Goal: Task Accomplishment & Management: Manage account settings

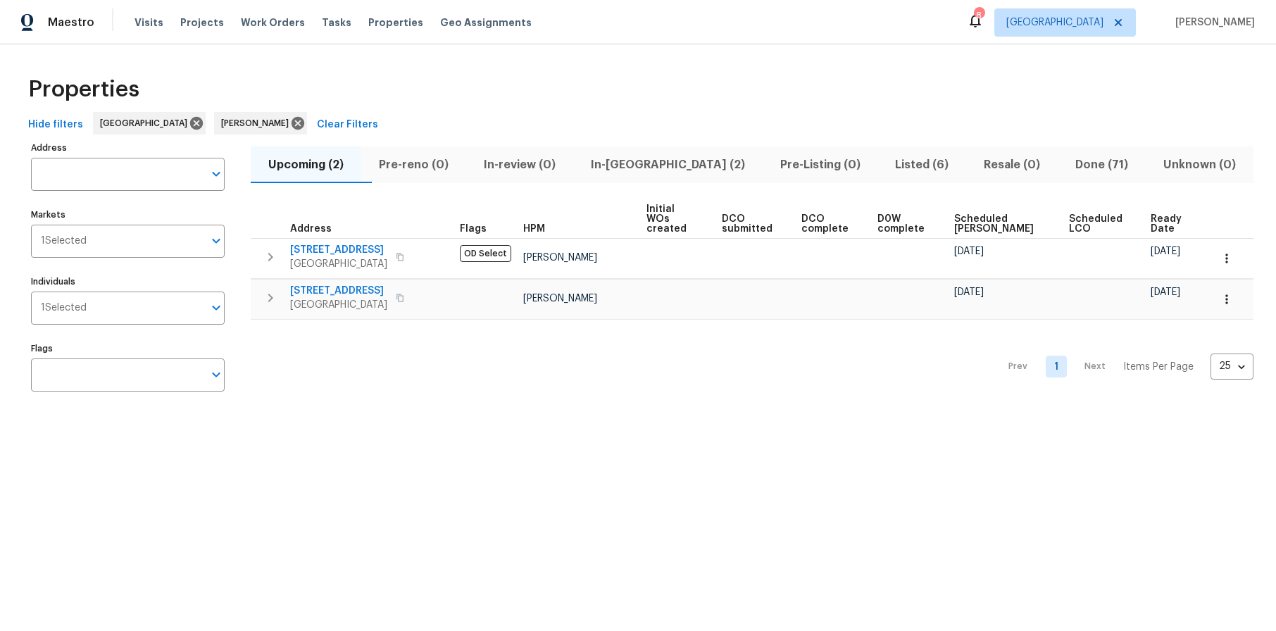
click at [653, 163] on span "In-[GEOGRAPHIC_DATA] (2)" at bounding box center [668, 165] width 173 height 20
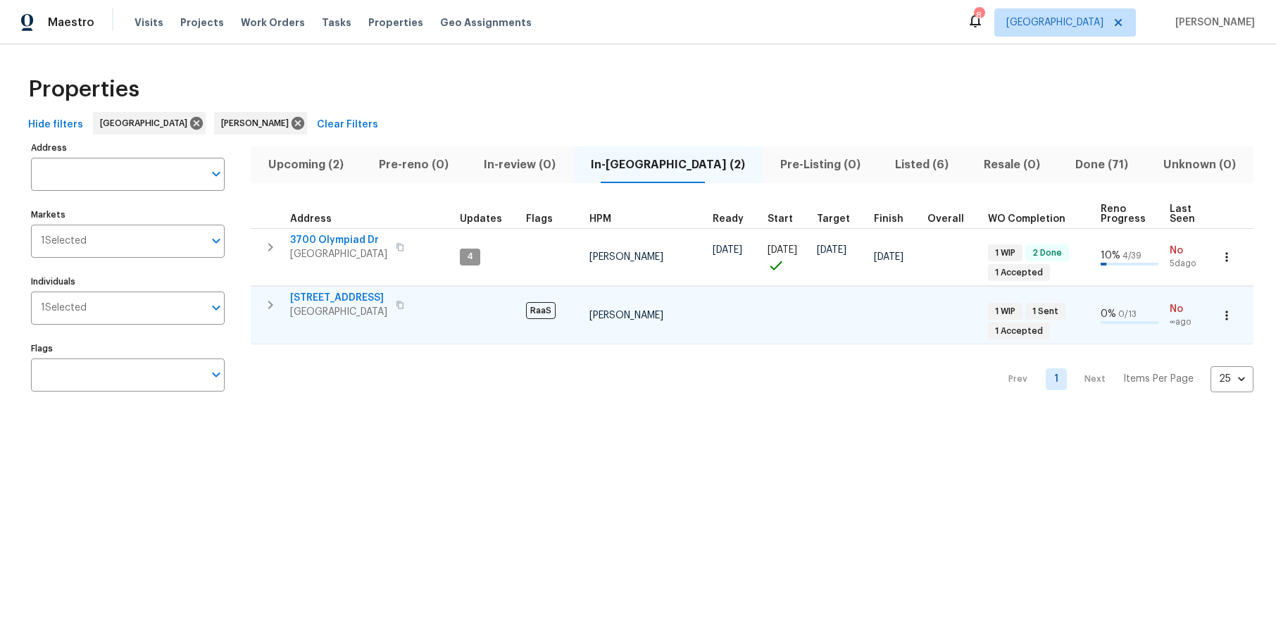
click at [327, 300] on span "2256 W 28th St" at bounding box center [338, 298] width 97 height 14
click at [754, 77] on div "Properties" at bounding box center [638, 89] width 1231 height 45
click at [892, 88] on div "Properties" at bounding box center [638, 89] width 1231 height 45
click at [450, 79] on div "Properties" at bounding box center [638, 89] width 1231 height 45
click at [646, 158] on span "In-[GEOGRAPHIC_DATA] (2)" at bounding box center [668, 165] width 173 height 20
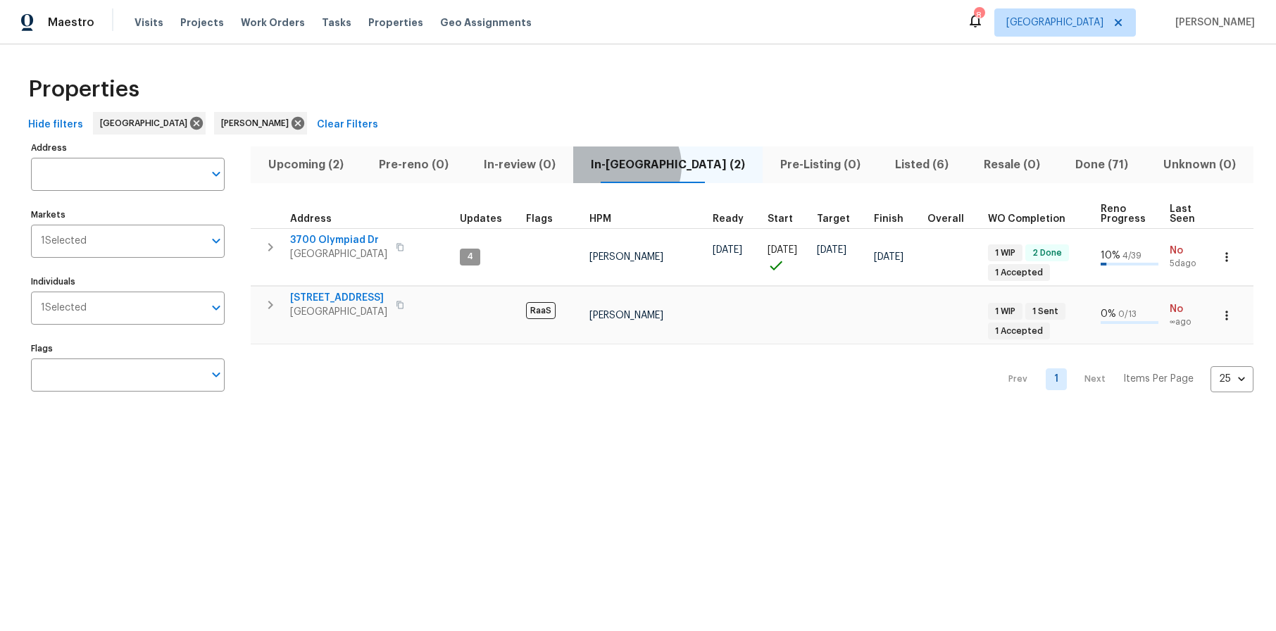
click at [649, 165] on span "In-[GEOGRAPHIC_DATA] (2)" at bounding box center [668, 165] width 173 height 20
click at [358, 301] on span "2256 W 28th St" at bounding box center [338, 298] width 97 height 14
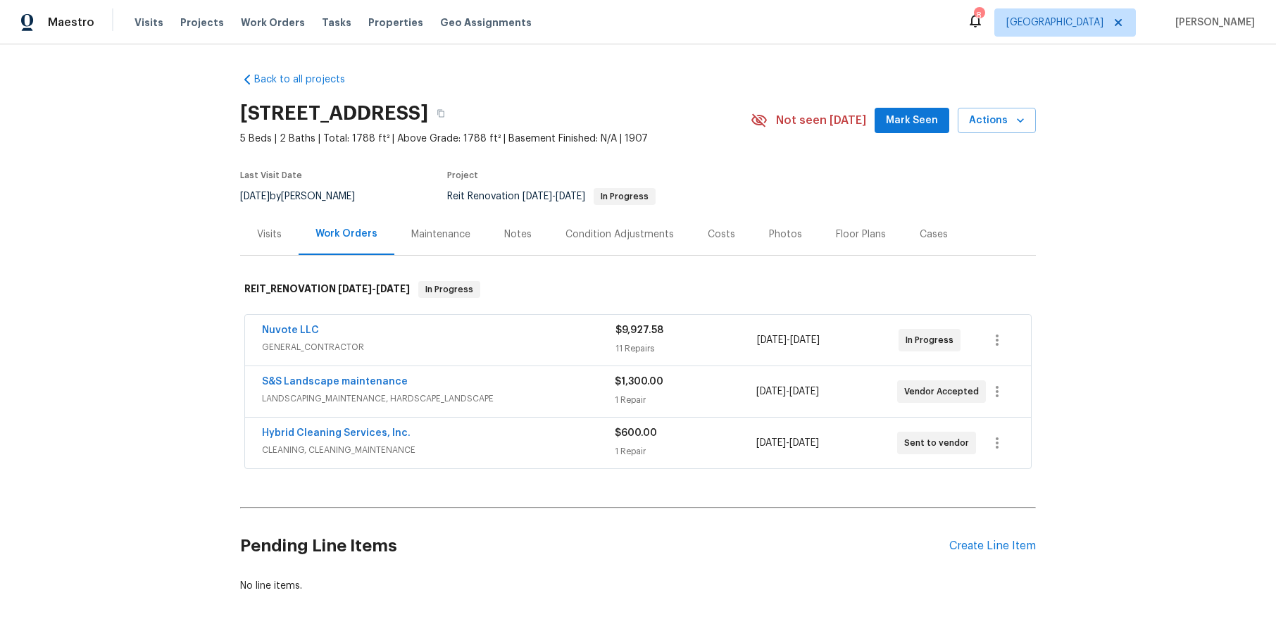
click at [318, 343] on span "GENERAL_CONTRACTOR" at bounding box center [439, 347] width 354 height 14
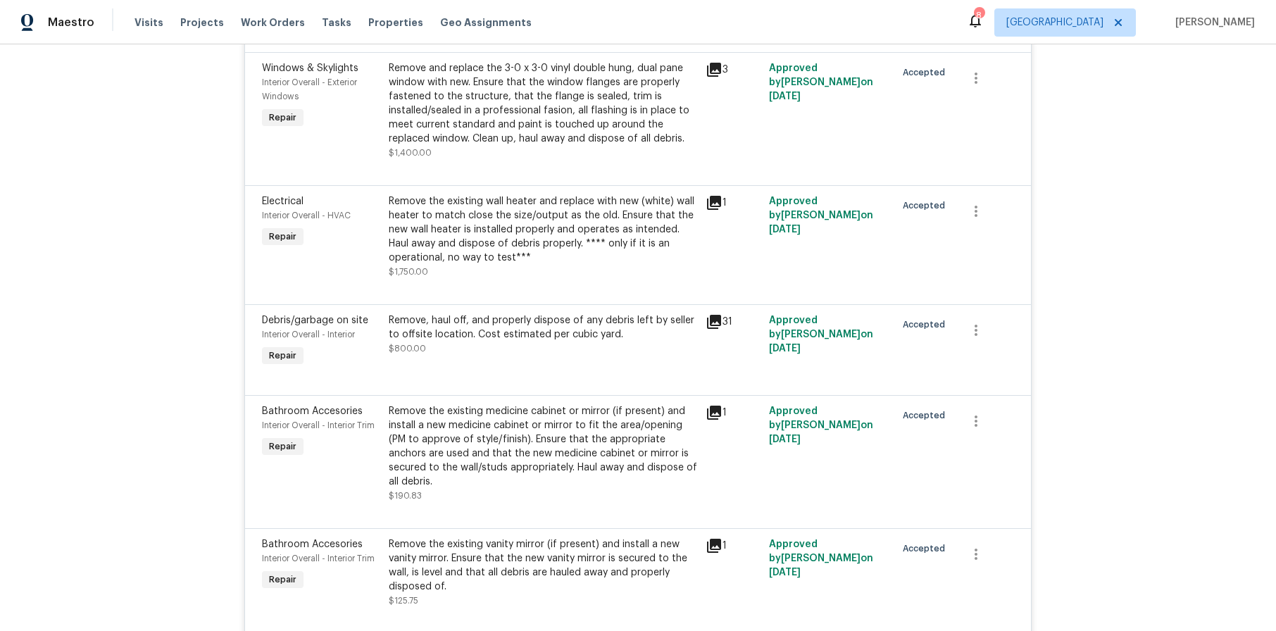
scroll to position [563, 0]
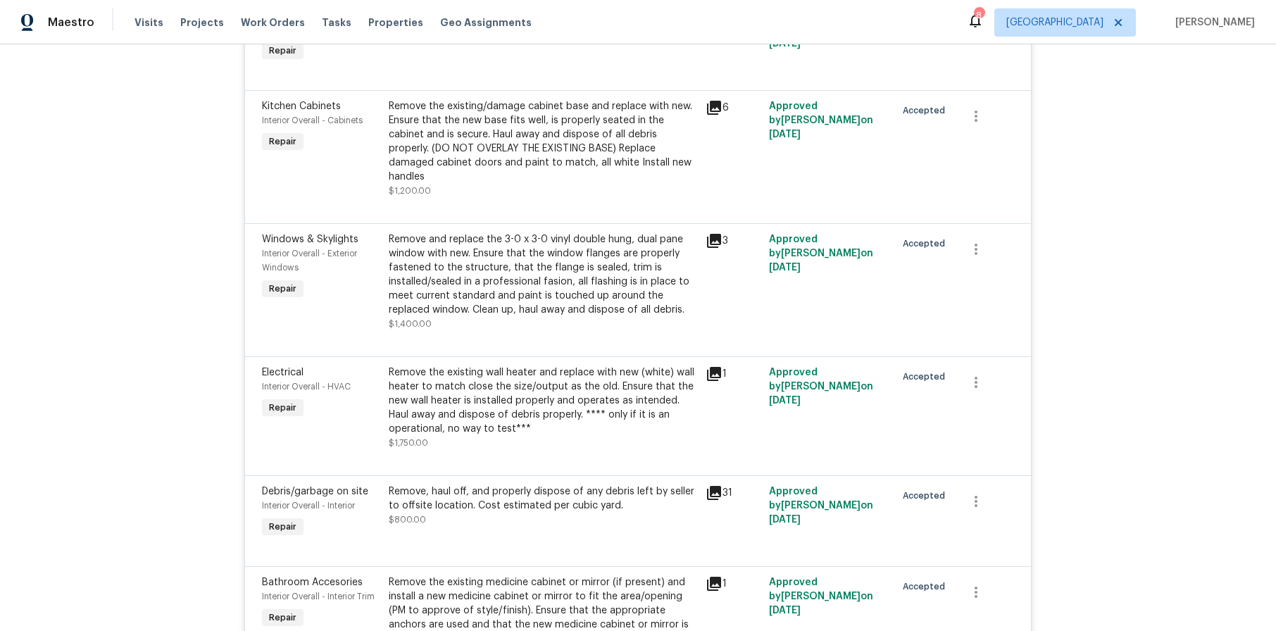
click at [498, 270] on div "Remove and replace the 3-0 x 3-0 vinyl double hung, dual pane window with new. …" at bounding box center [543, 274] width 308 height 85
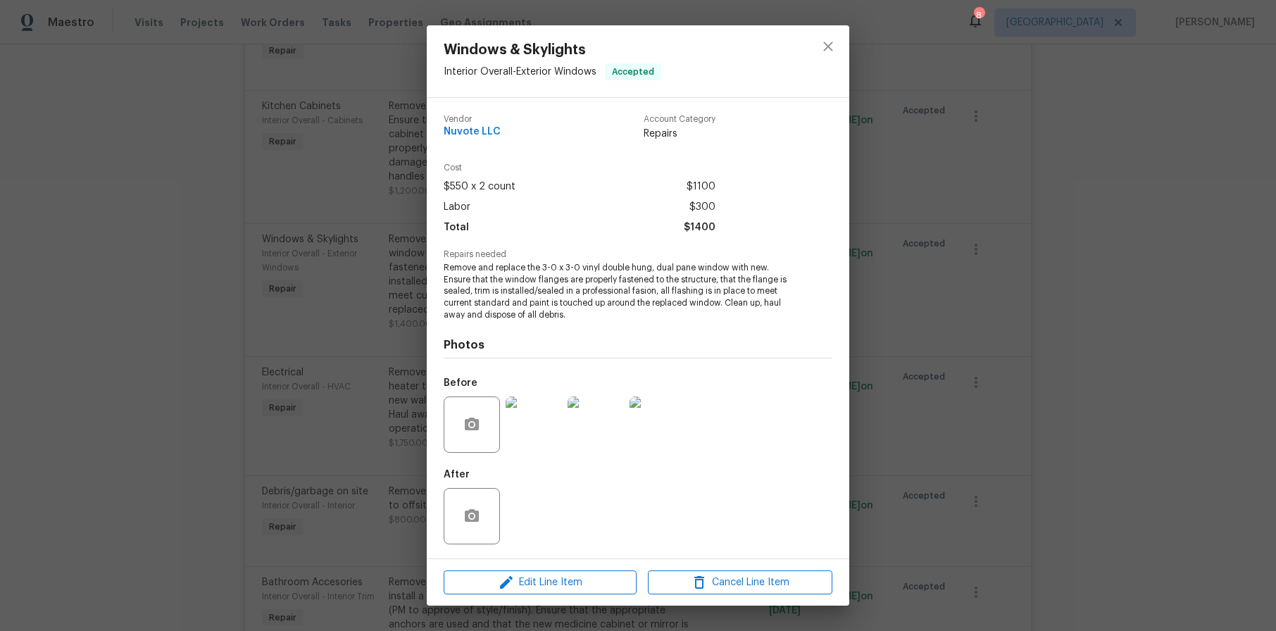
click at [539, 428] on img at bounding box center [534, 424] width 56 height 56
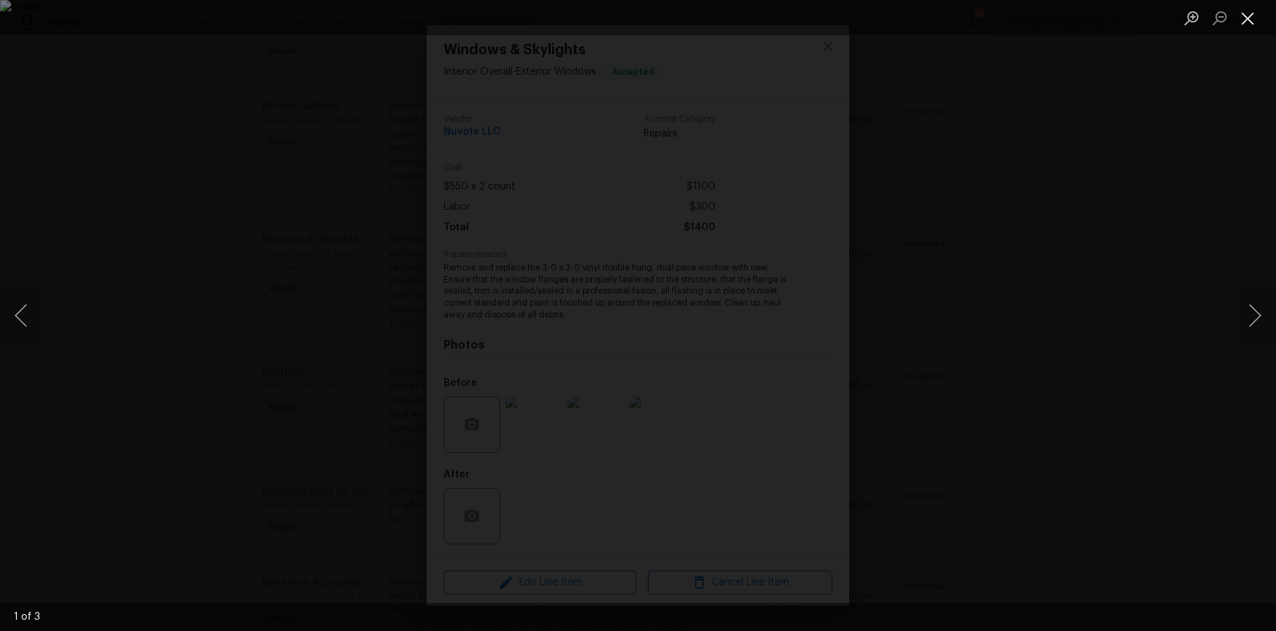
click at [1245, 21] on button "Close lightbox" at bounding box center [1248, 18] width 28 height 25
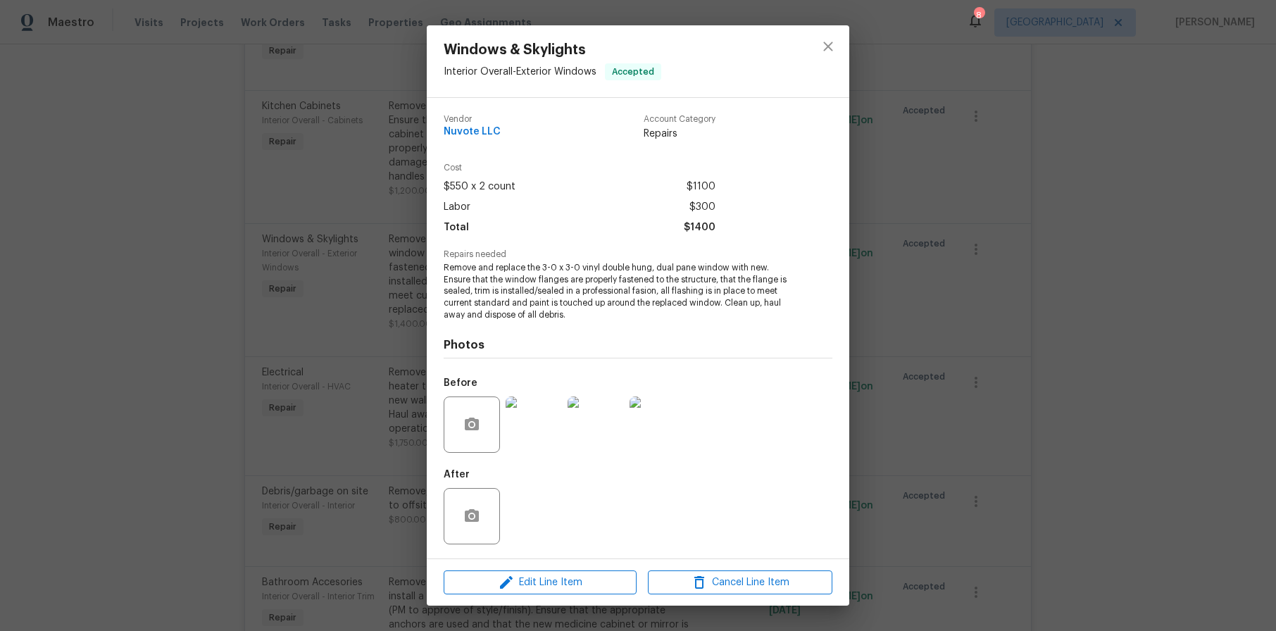
click at [1133, 221] on div "Windows & Skylights Interior Overall - Exterior Windows Accepted Vendor Nuvote …" at bounding box center [638, 315] width 1276 height 631
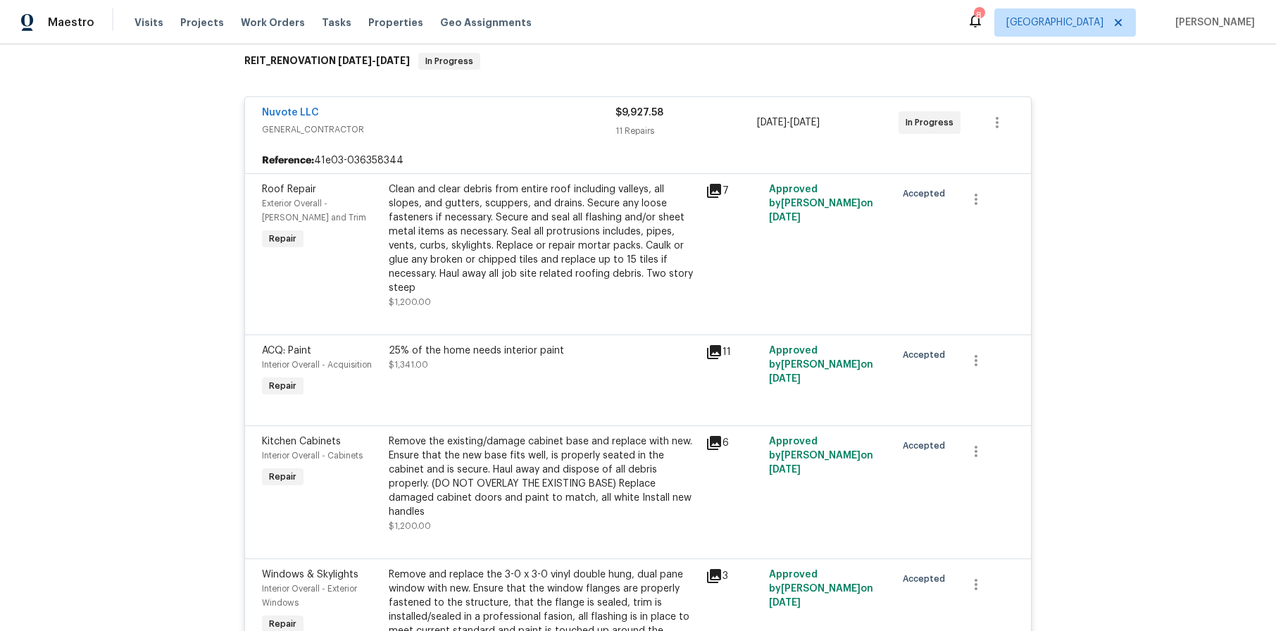
scroll to position [0, 0]
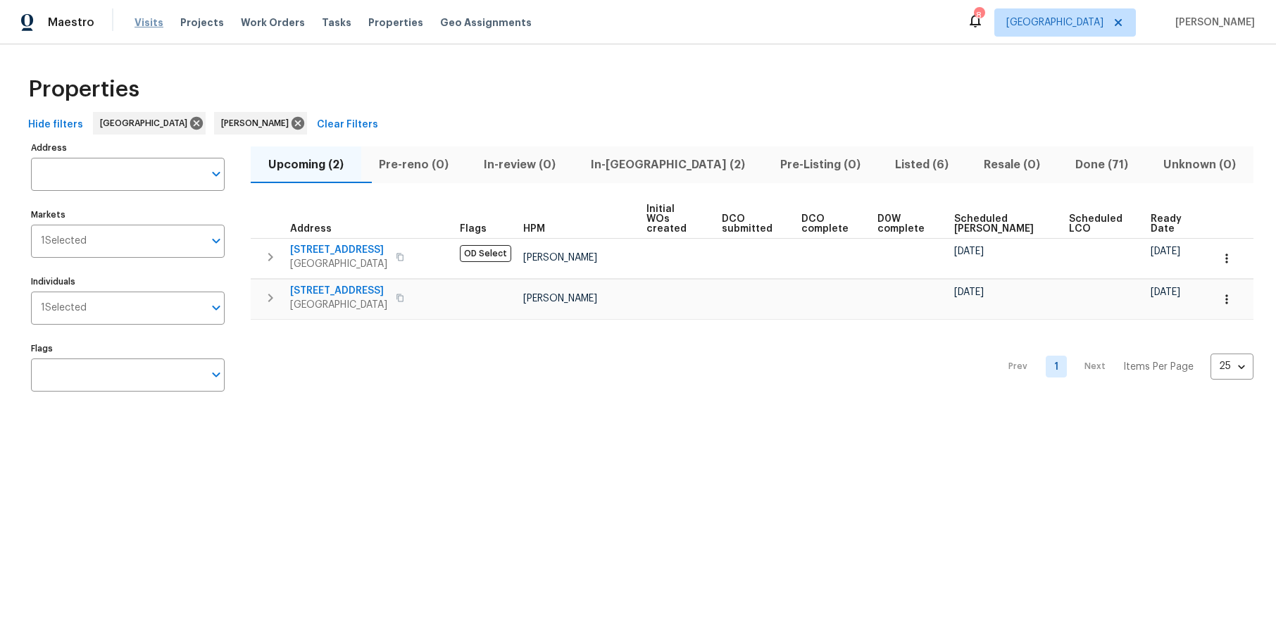
click at [137, 18] on span "Visits" at bounding box center [149, 22] width 29 height 14
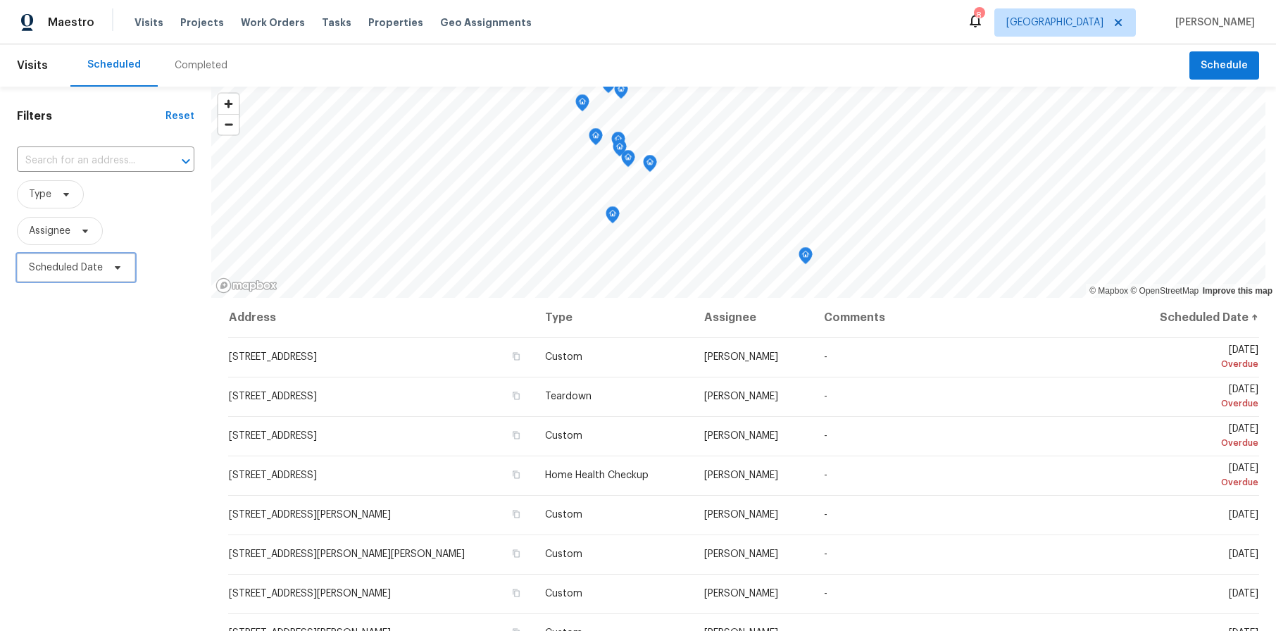
click at [92, 258] on span "Scheduled Date" at bounding box center [76, 268] width 118 height 28
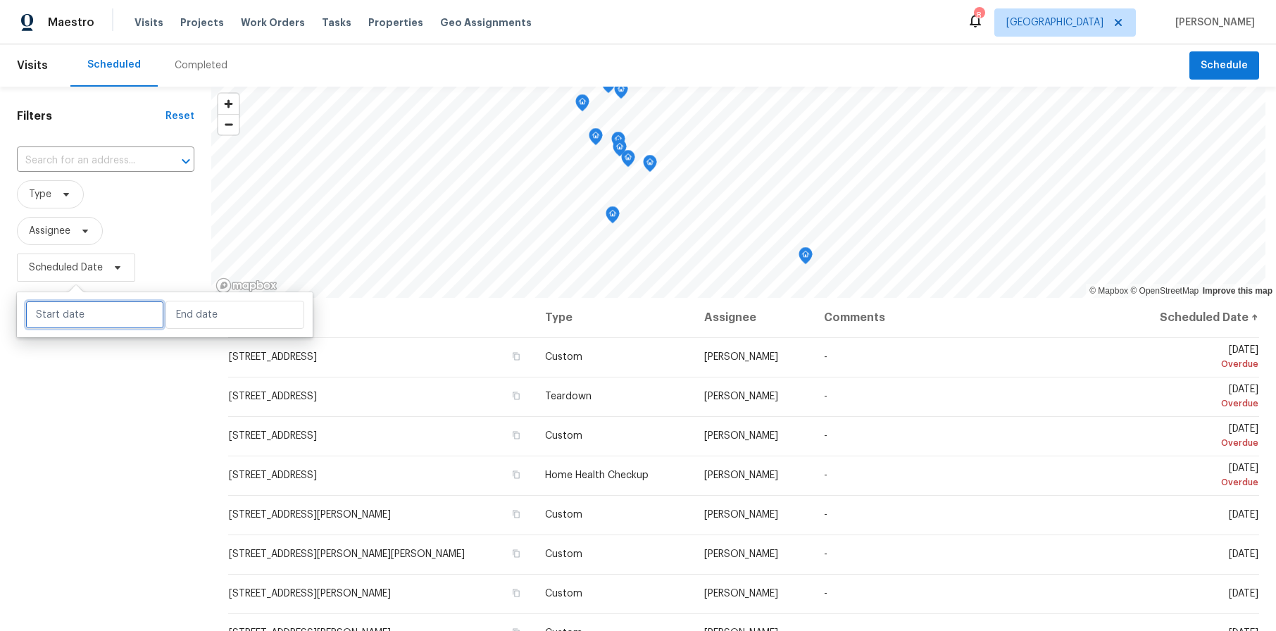
click at [124, 314] on input "text" at bounding box center [94, 315] width 139 height 28
select select "9"
select select "2025"
select select "10"
select select "2025"
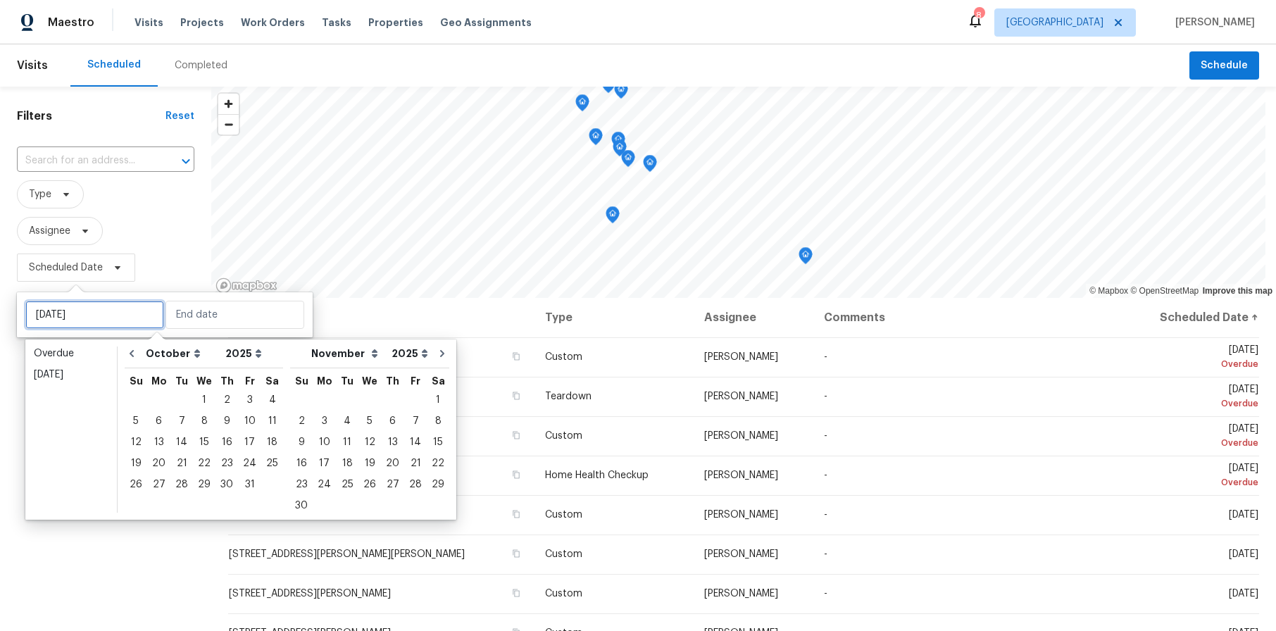
type input "[DATE]"
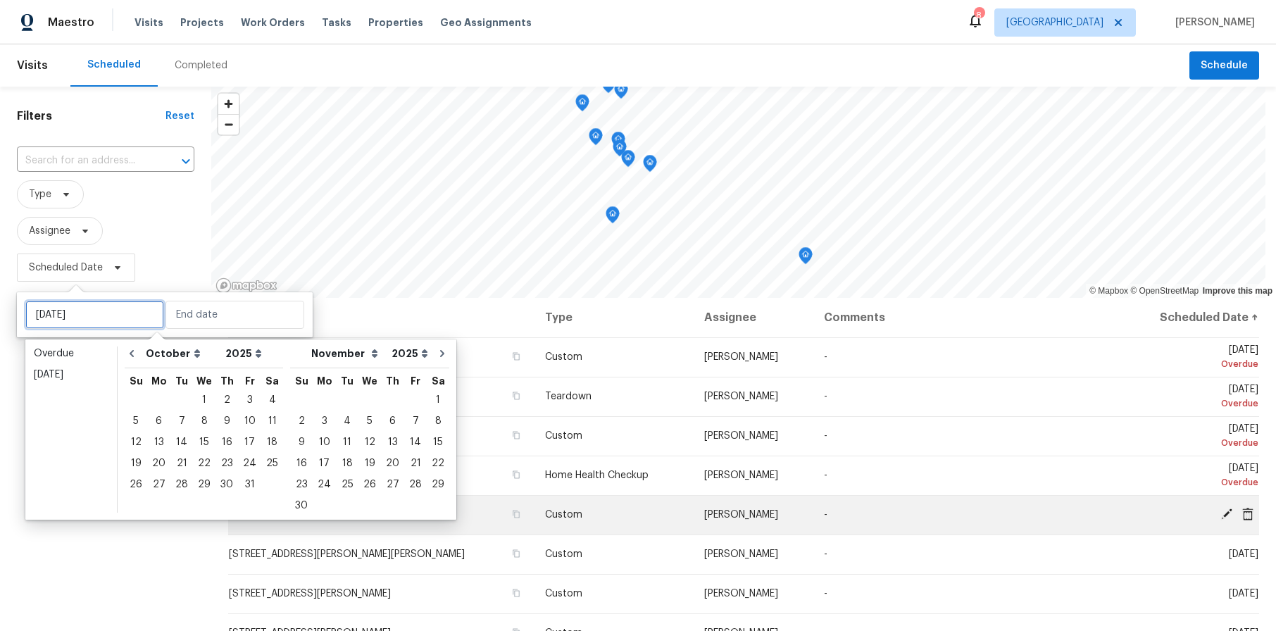
type input "[DATE]"
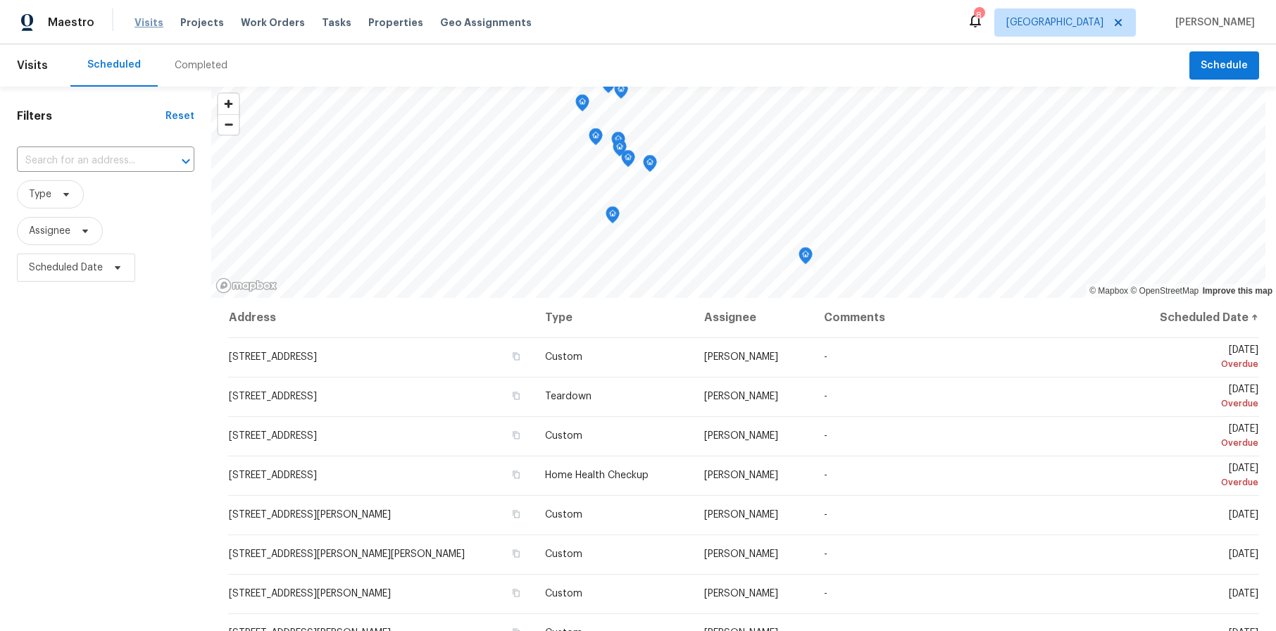
click at [149, 24] on span "Visits" at bounding box center [149, 22] width 29 height 14
click at [71, 261] on span "Scheduled Date" at bounding box center [66, 268] width 74 height 14
click at [78, 313] on input "text" at bounding box center [94, 315] width 139 height 28
select select "9"
select select "2025"
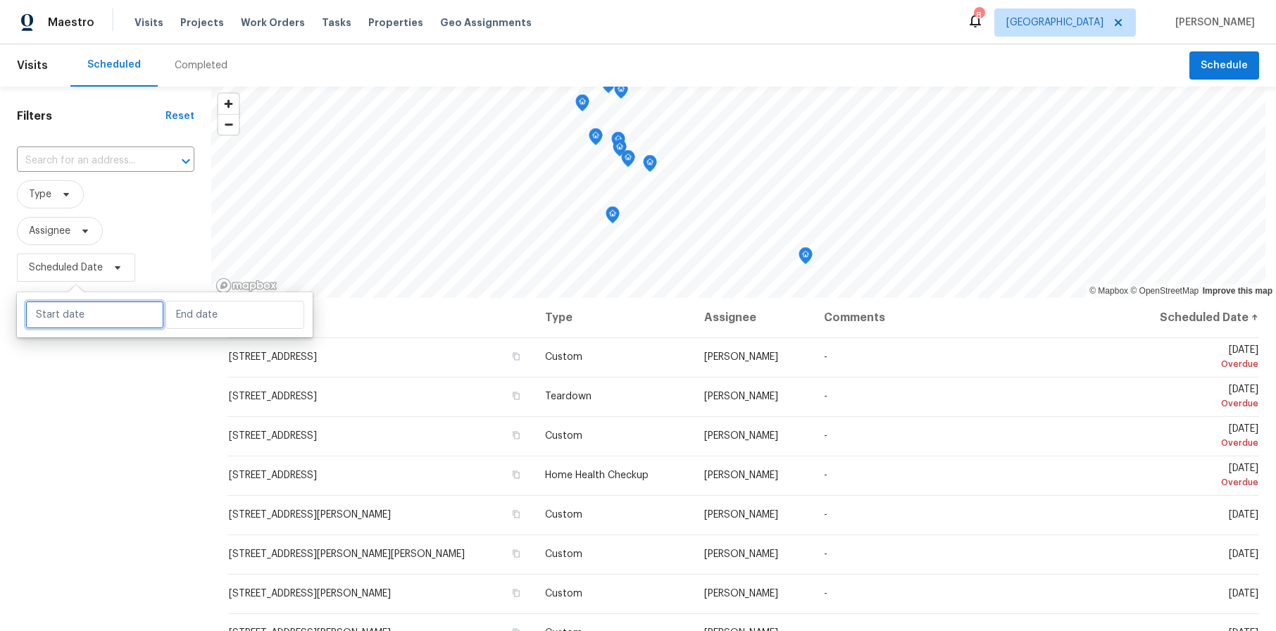
select select "10"
select select "2025"
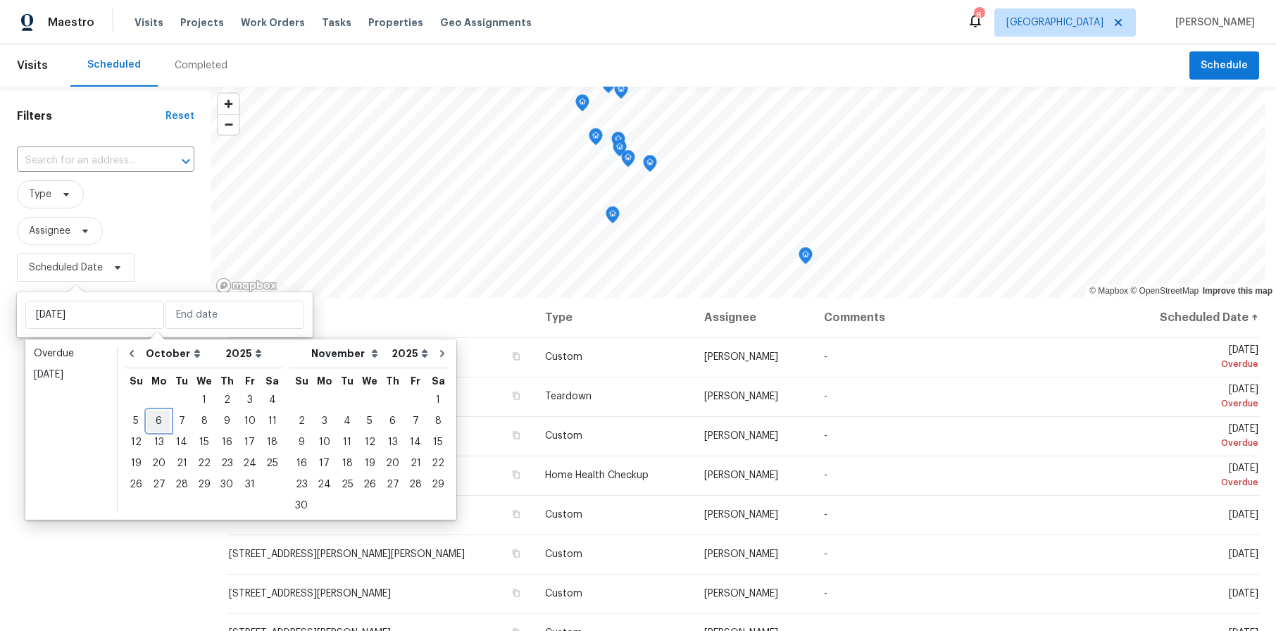
click at [159, 423] on div "6" at bounding box center [158, 421] width 23 height 20
type input "[DATE]"
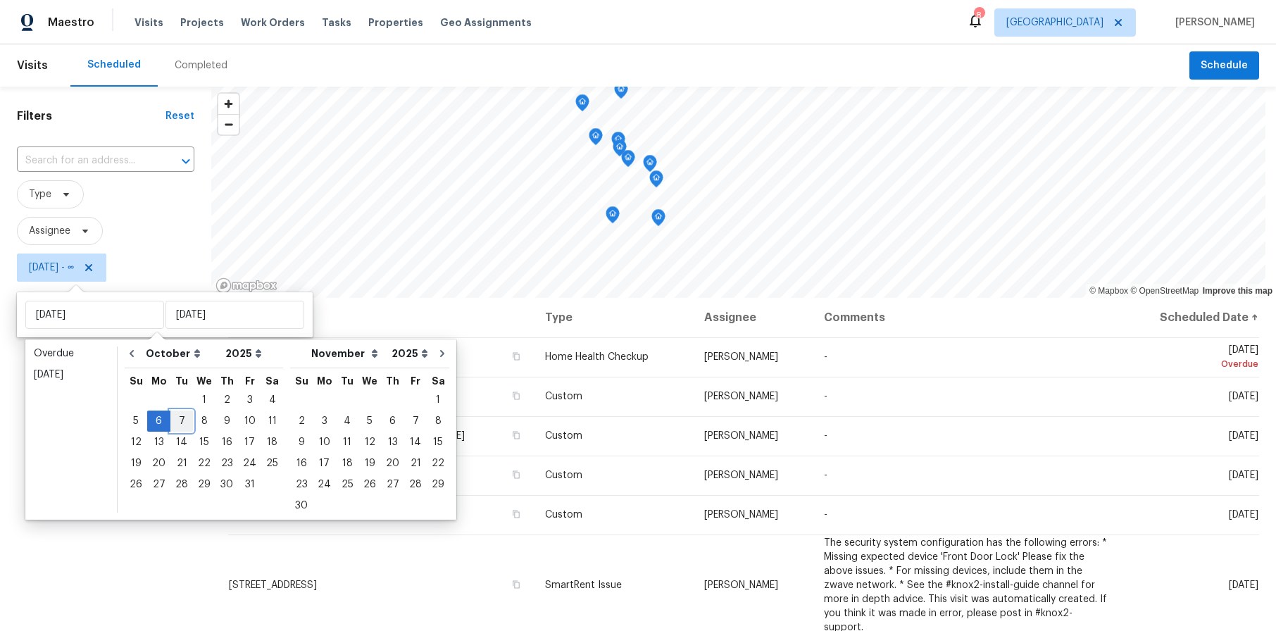
click at [182, 422] on div "7" at bounding box center [181, 421] width 23 height 20
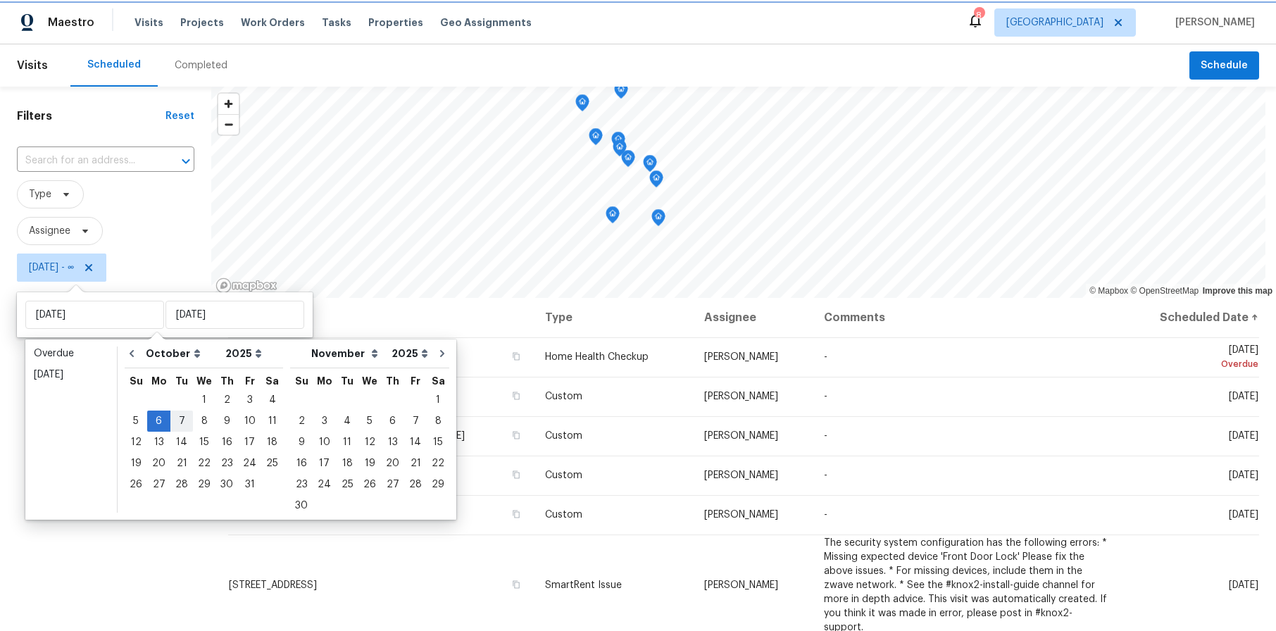
type input "[DATE]"
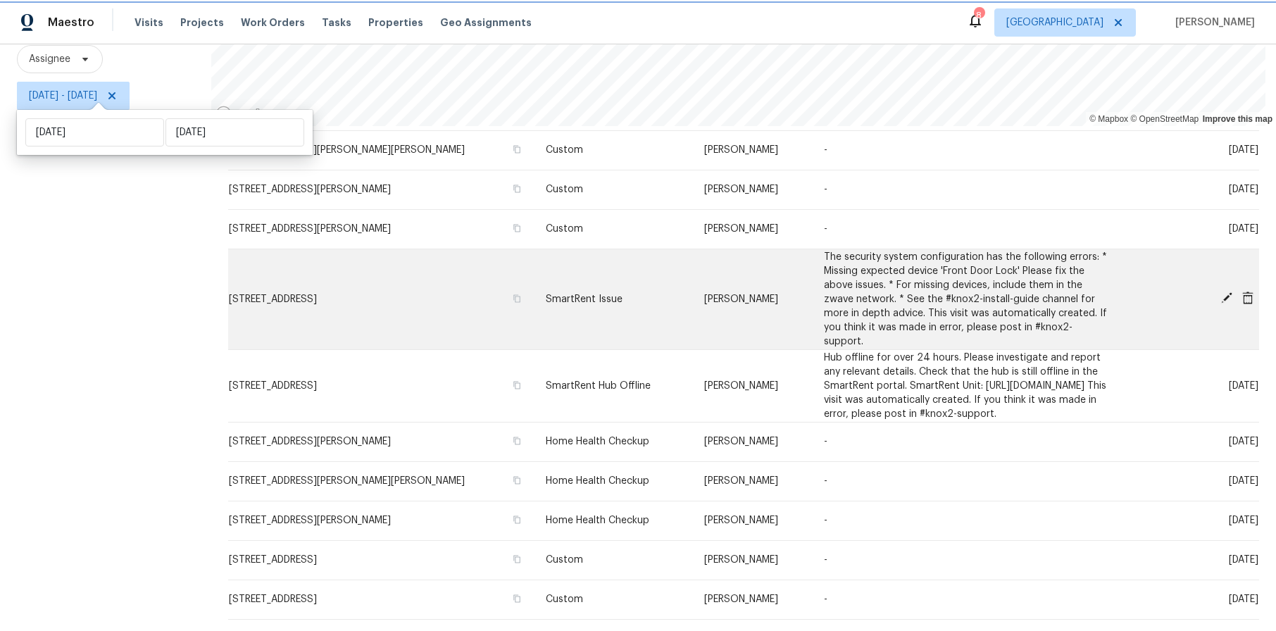
scroll to position [128, 0]
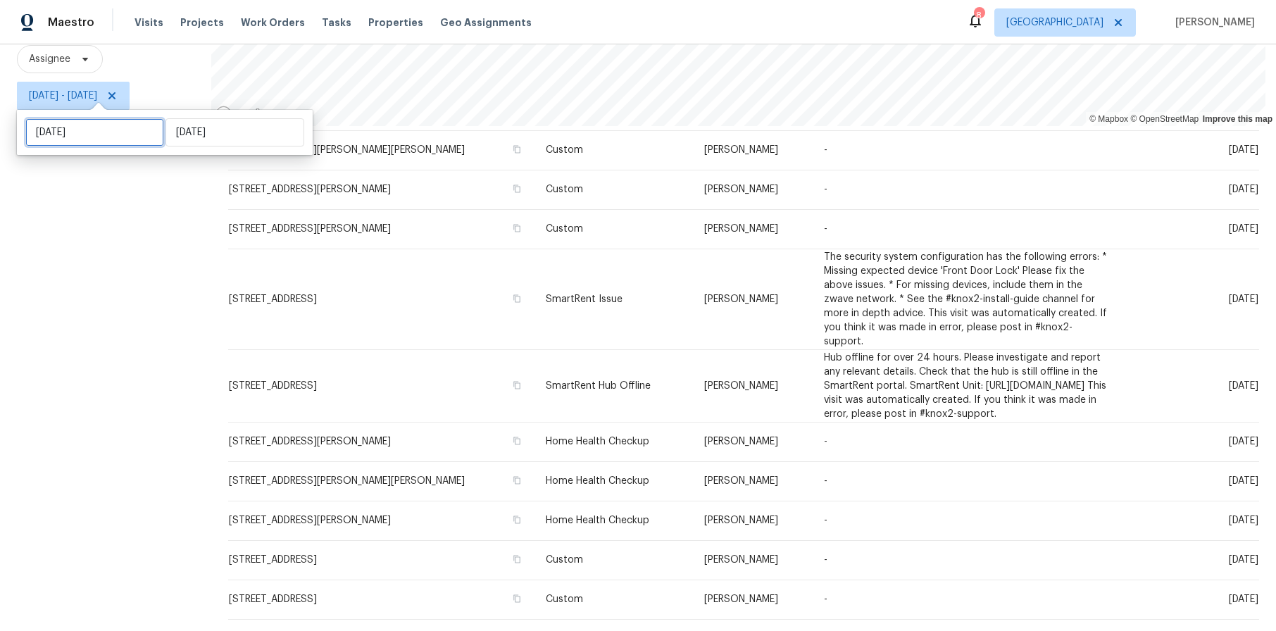
click at [107, 135] on input "[DATE]" at bounding box center [94, 132] width 139 height 28
select select "9"
select select "2025"
select select "10"
select select "2025"
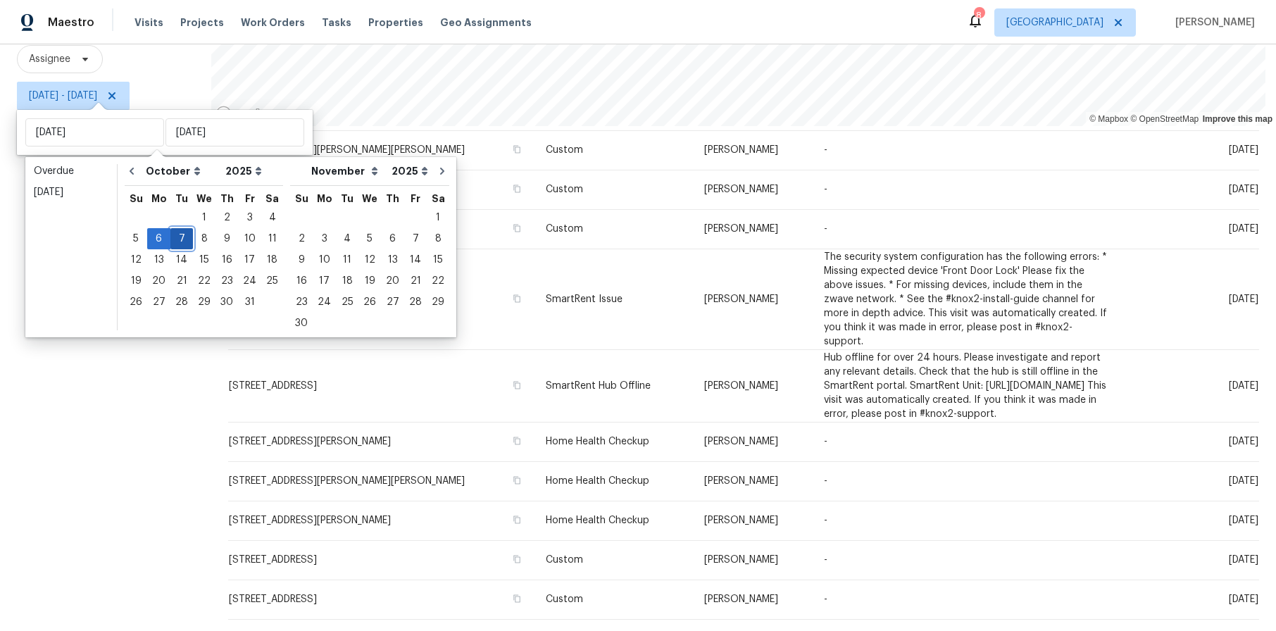
click at [181, 241] on div "7" at bounding box center [181, 239] width 23 height 20
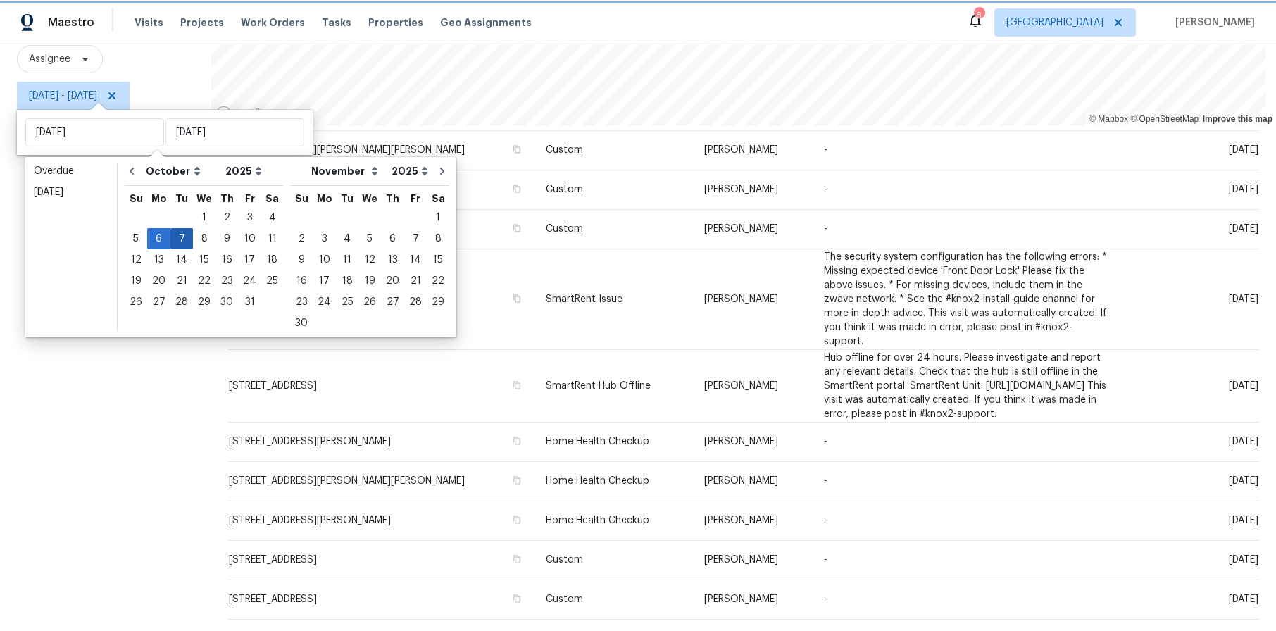
type input "[DATE]"
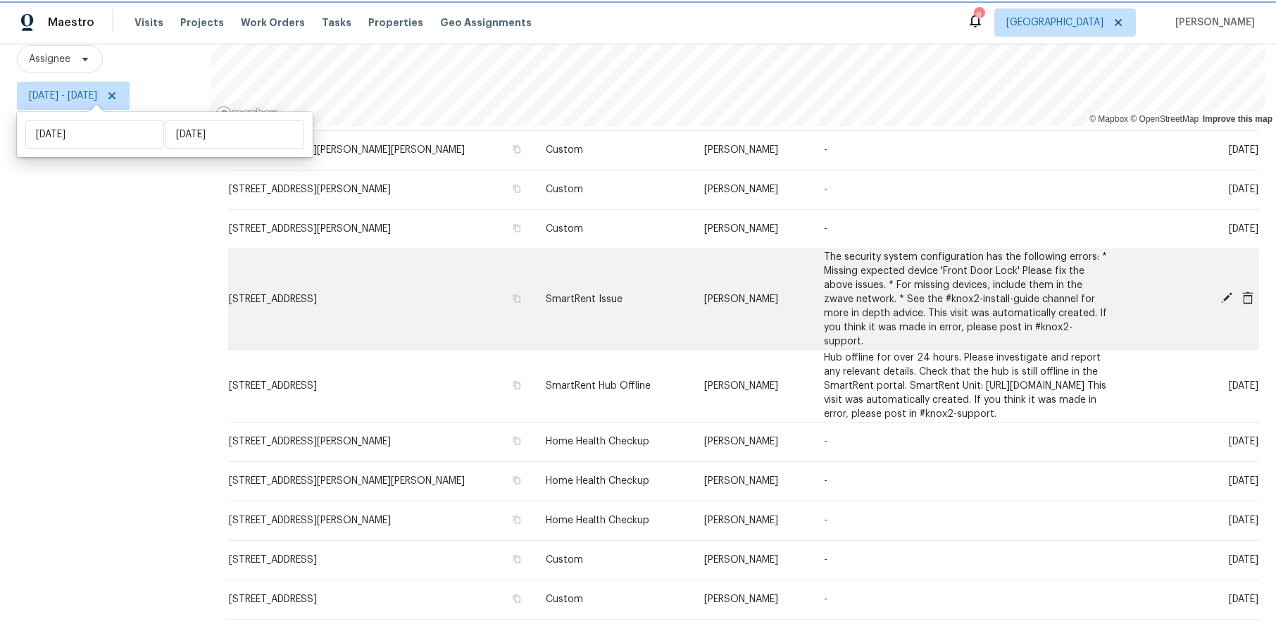
scroll to position [182, 0]
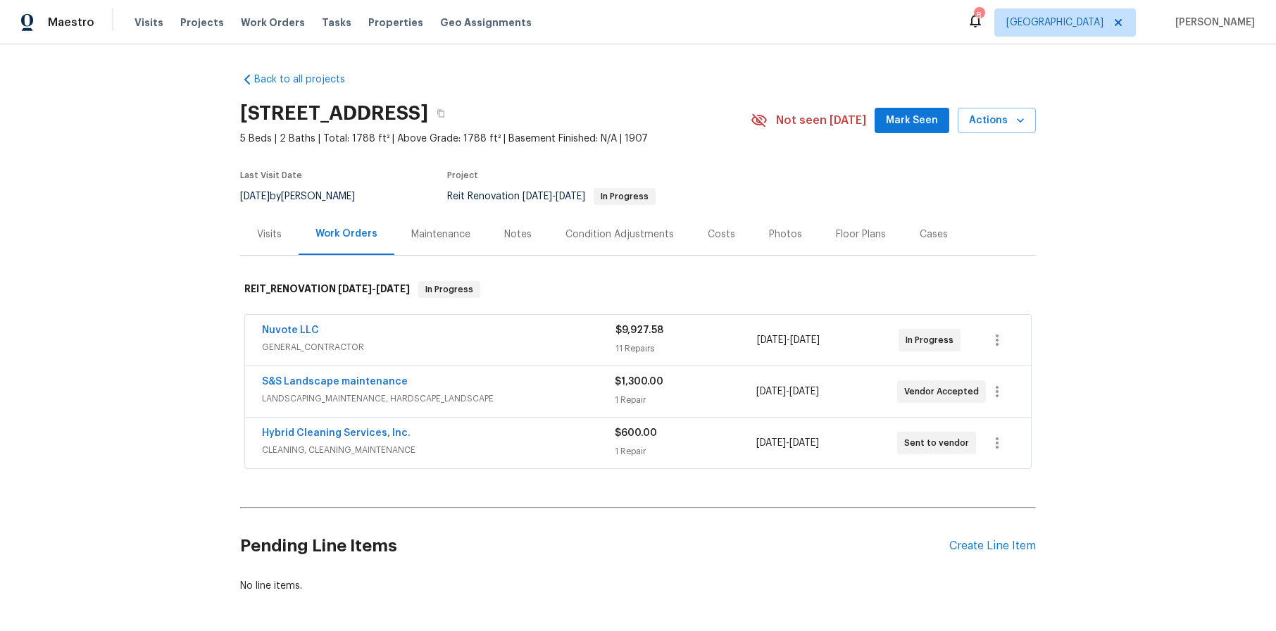
click at [308, 339] on div "Nuvote LLC" at bounding box center [439, 331] width 354 height 17
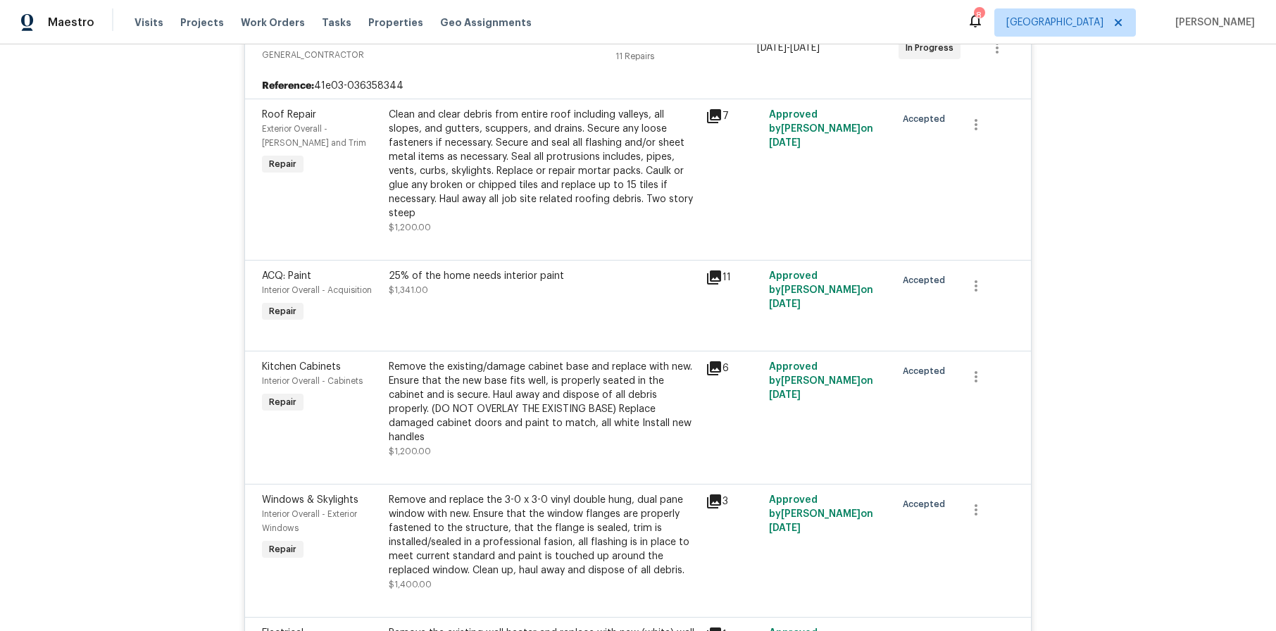
scroll to position [423, 0]
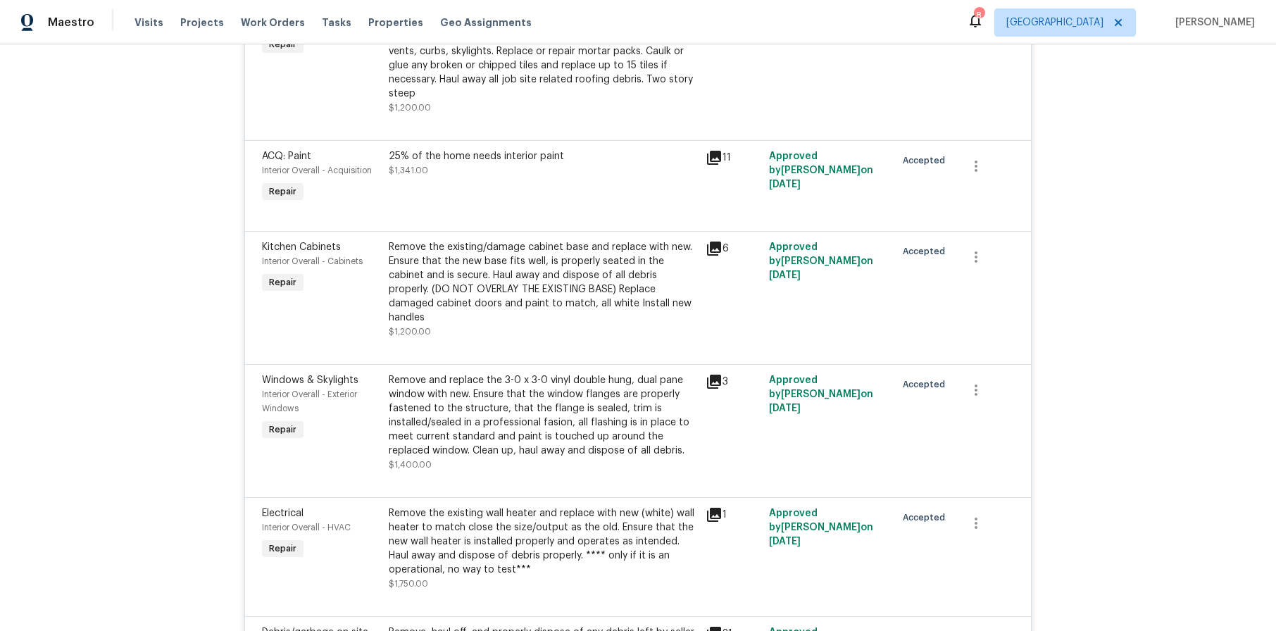
click at [538, 406] on div "Remove and replace the 3-0 x 3-0 vinyl double hung, dual pane window with new. …" at bounding box center [543, 415] width 308 height 85
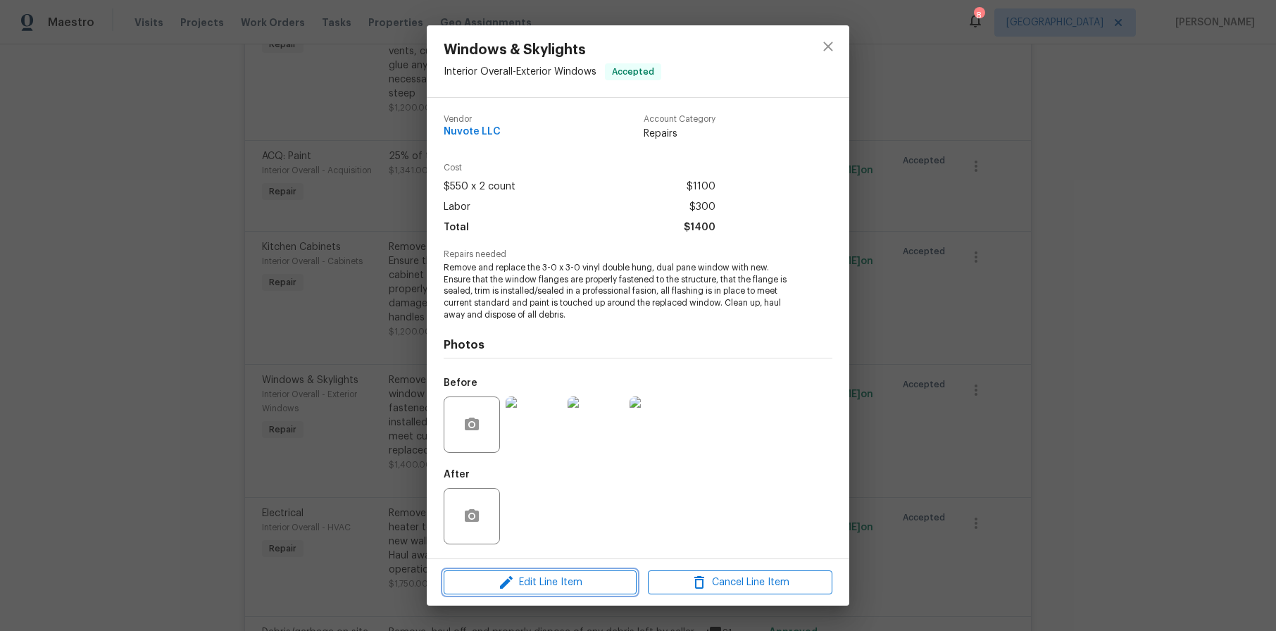
click at [580, 579] on span "Edit Line Item" at bounding box center [540, 583] width 185 height 18
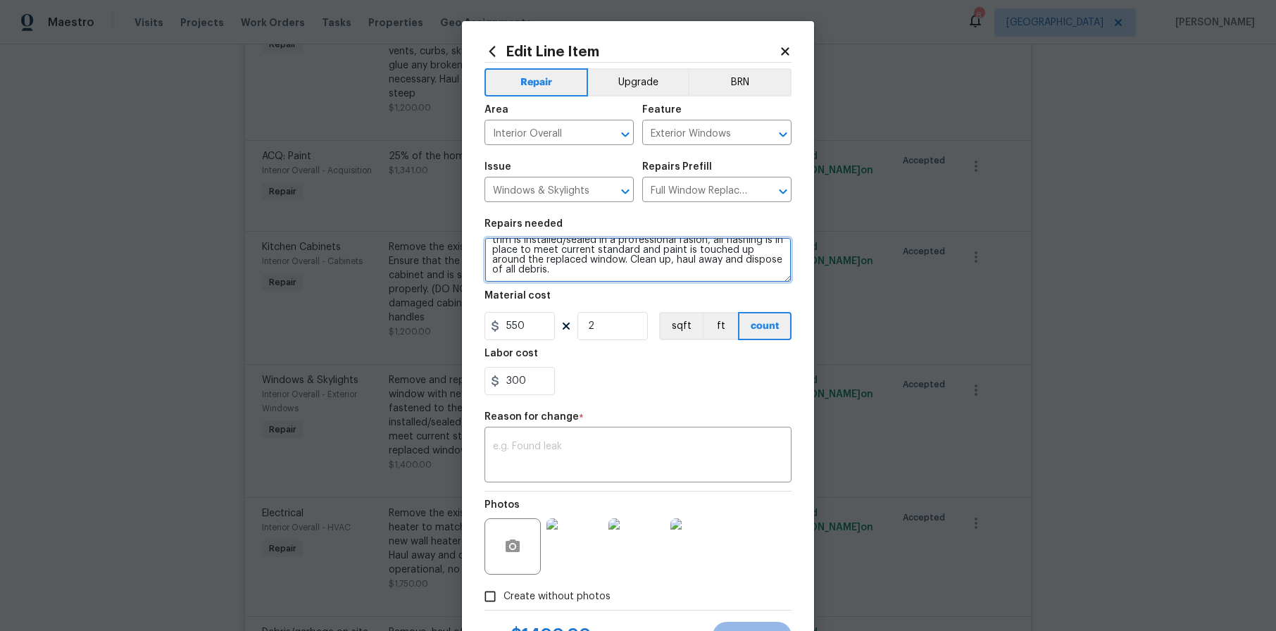
scroll to position [0, 0]
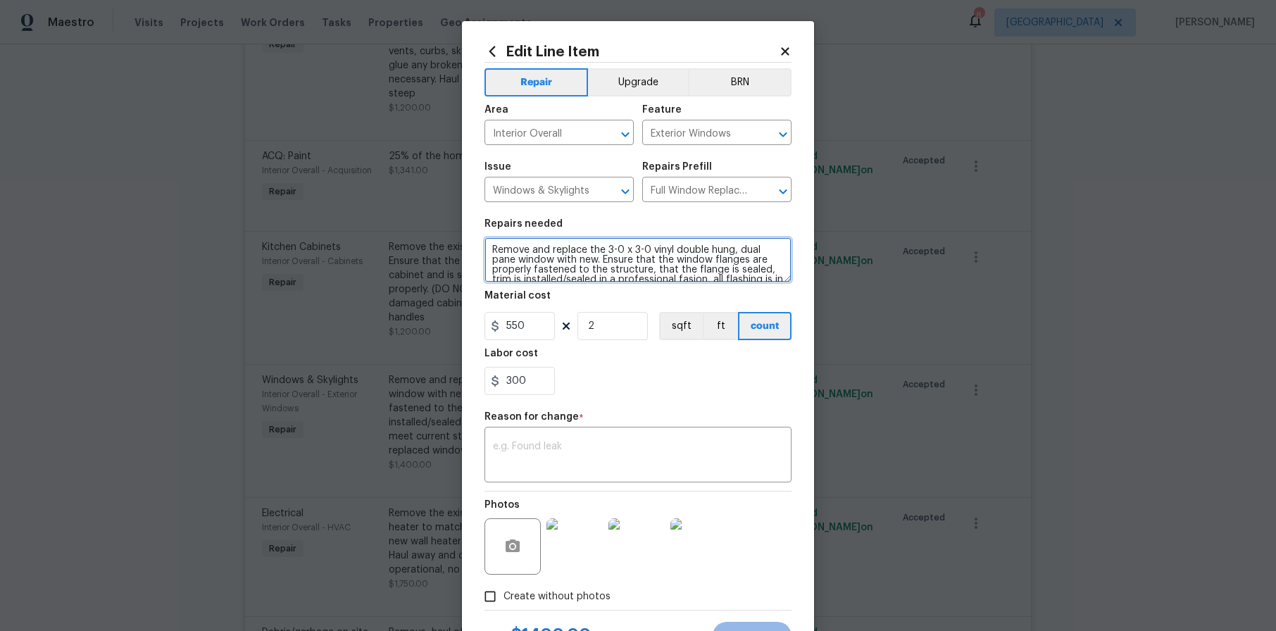
drag, startPoint x: 630, startPoint y: 270, endPoint x: 444, endPoint y: 225, distance: 191.3
click at [444, 225] on div "Edit Line Item Repair Upgrade BRN Area Interior Overall ​ Feature Exterior Wind…" at bounding box center [638, 315] width 1276 height 631
type textarea "Replace glass in front room window and bedroom window."
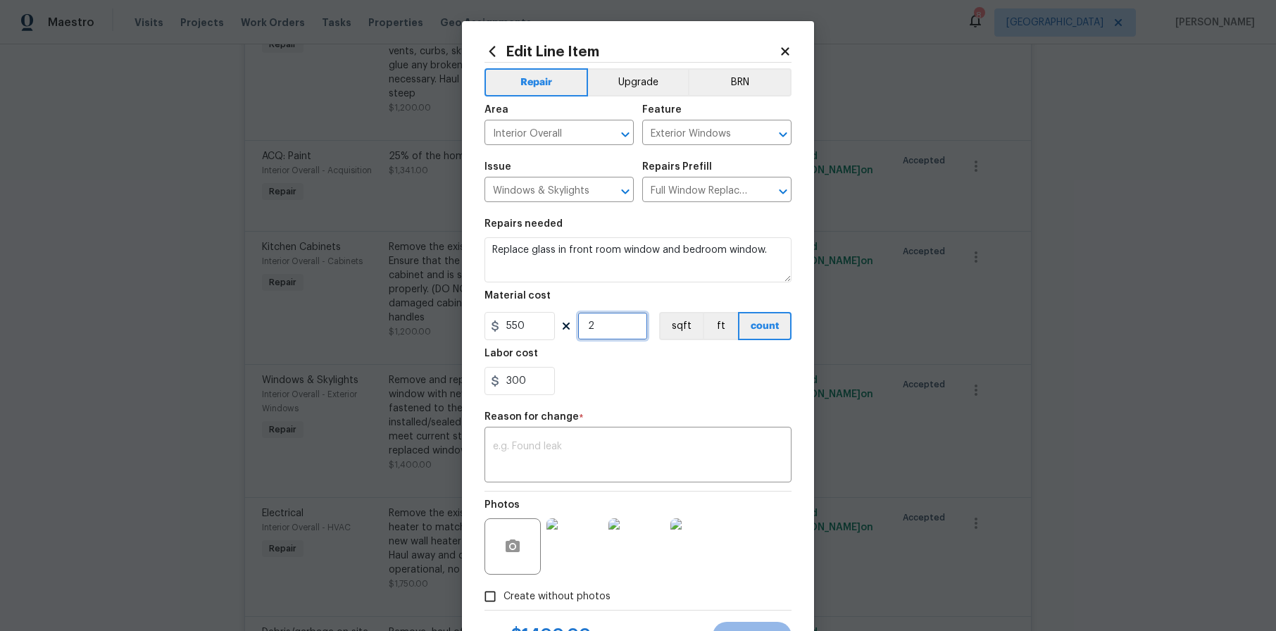
drag, startPoint x: 592, startPoint y: 327, endPoint x: 582, endPoint y: 327, distance: 9.9
click at [582, 327] on input "2" at bounding box center [612, 326] width 70 height 28
type input "1"
drag, startPoint x: 515, startPoint y: 327, endPoint x: 489, endPoint y: 326, distance: 26.1
click at [489, 326] on div "550" at bounding box center [520, 326] width 70 height 28
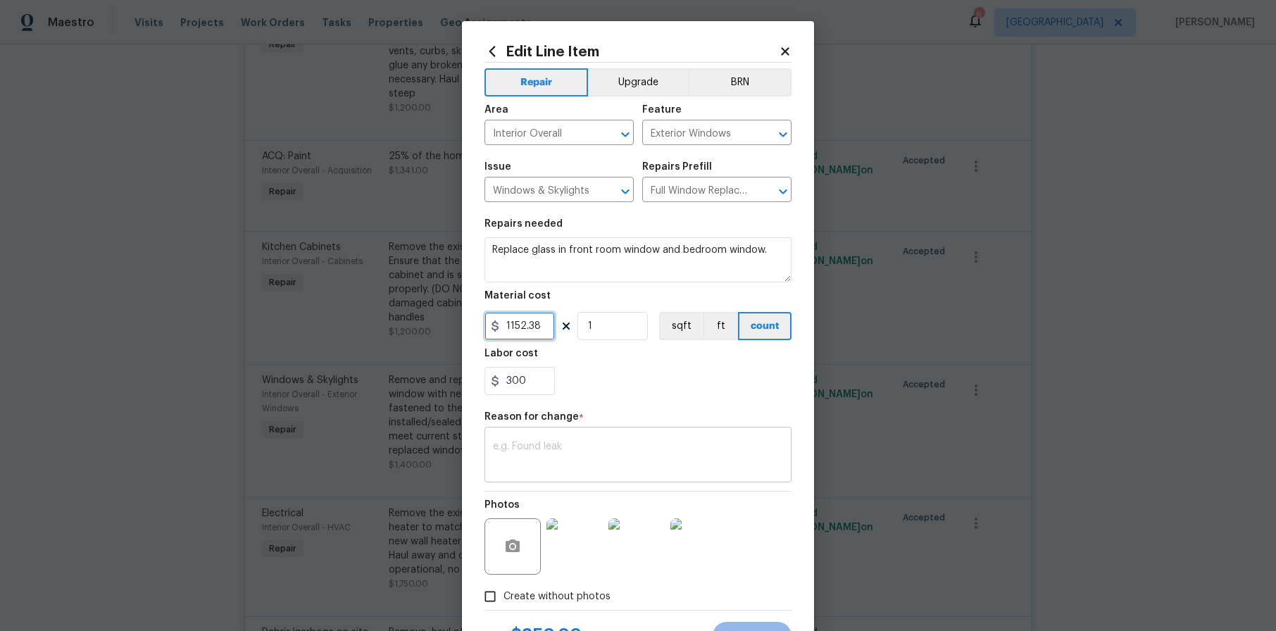
type input "1152.38"
click at [535, 462] on textarea at bounding box center [638, 457] width 290 height 30
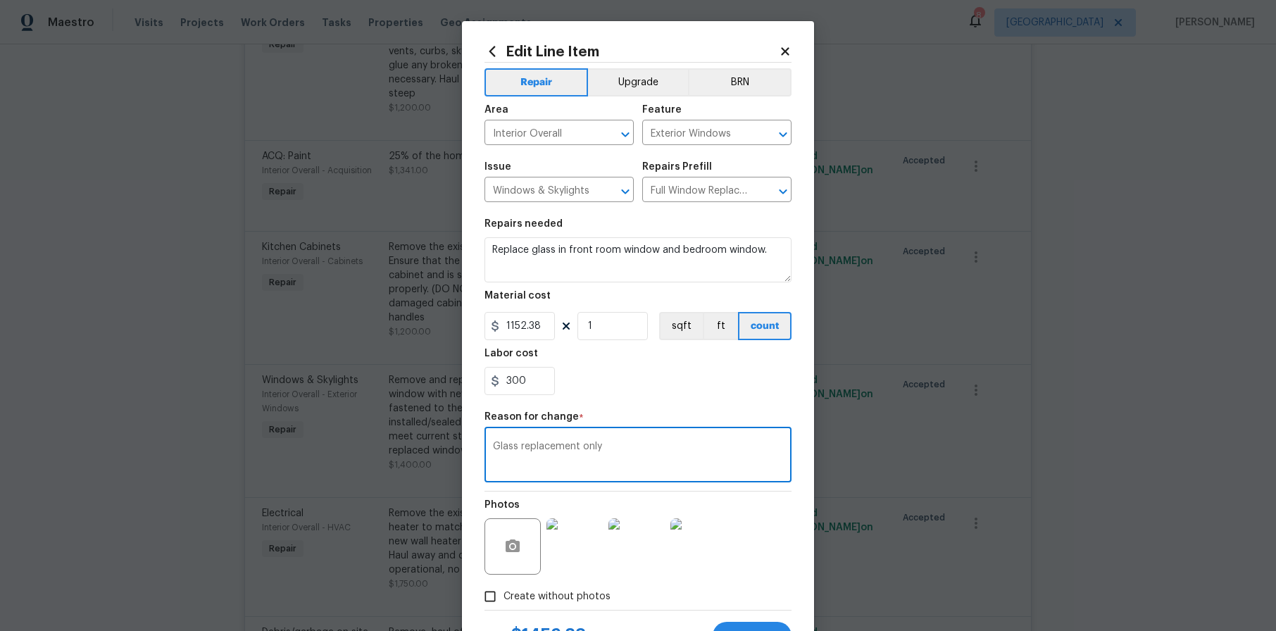
scroll to position [63, 0]
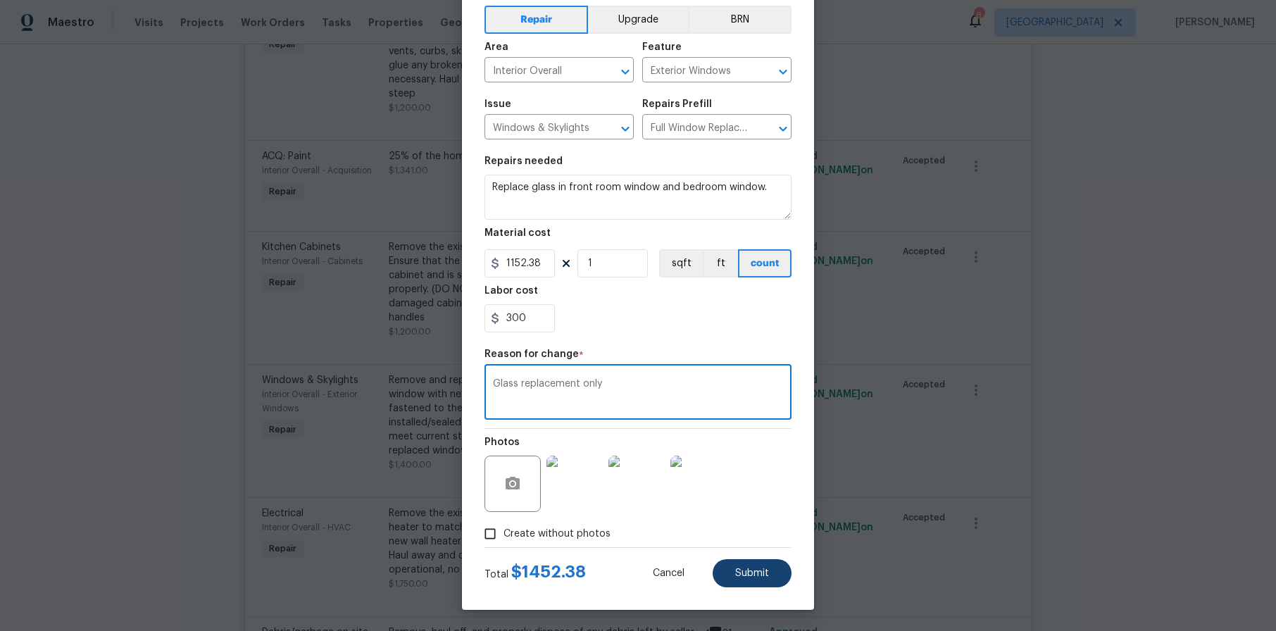
type textarea "Glass replacement only"
click at [744, 571] on span "Submit" at bounding box center [752, 573] width 34 height 11
type textarea "Remove and replace the 3-0 x 3-0 vinyl double hung, dual pane window with new. …"
type input "2"
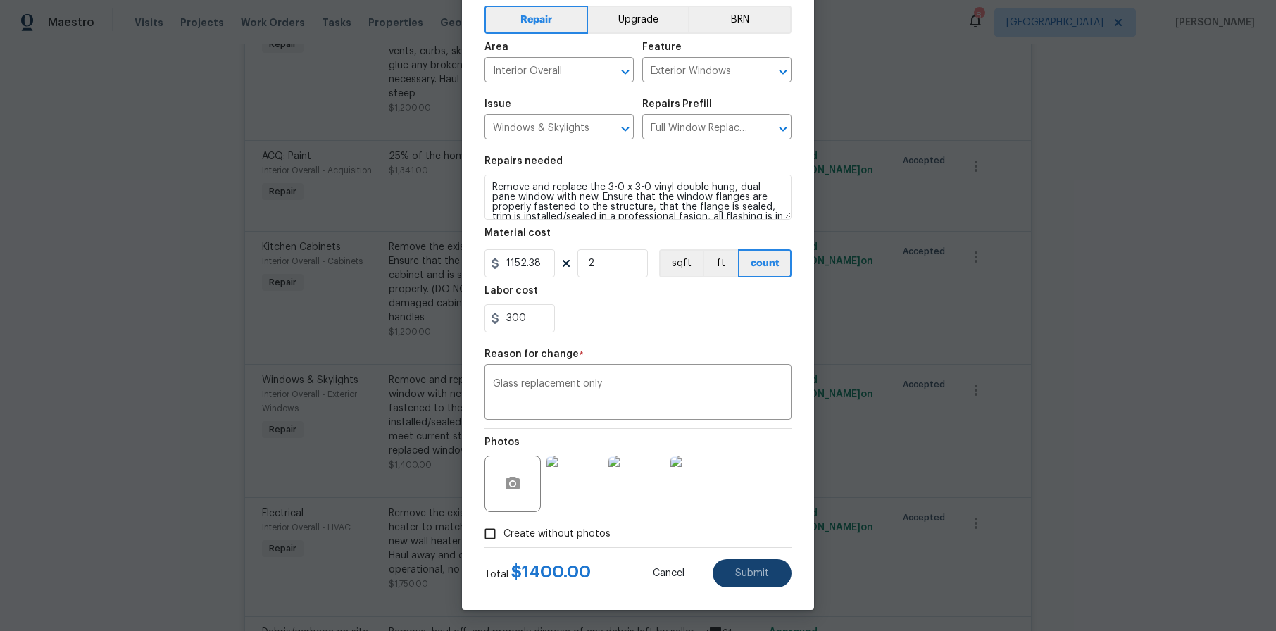
type input "550"
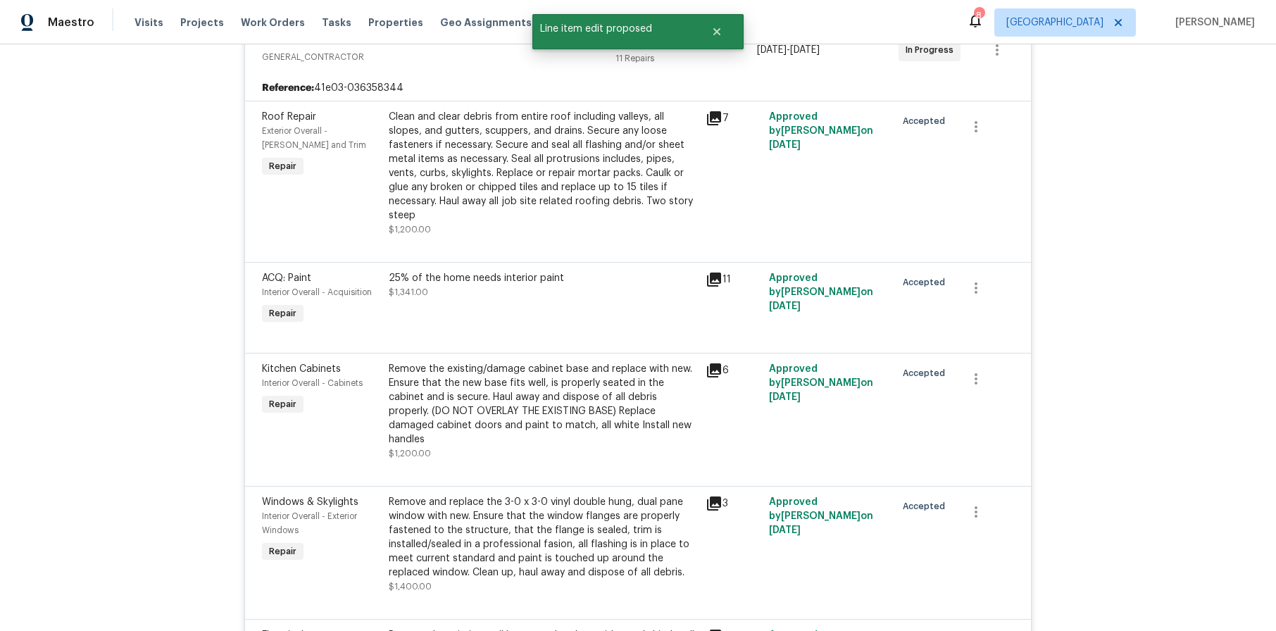
scroll to position [70, 0]
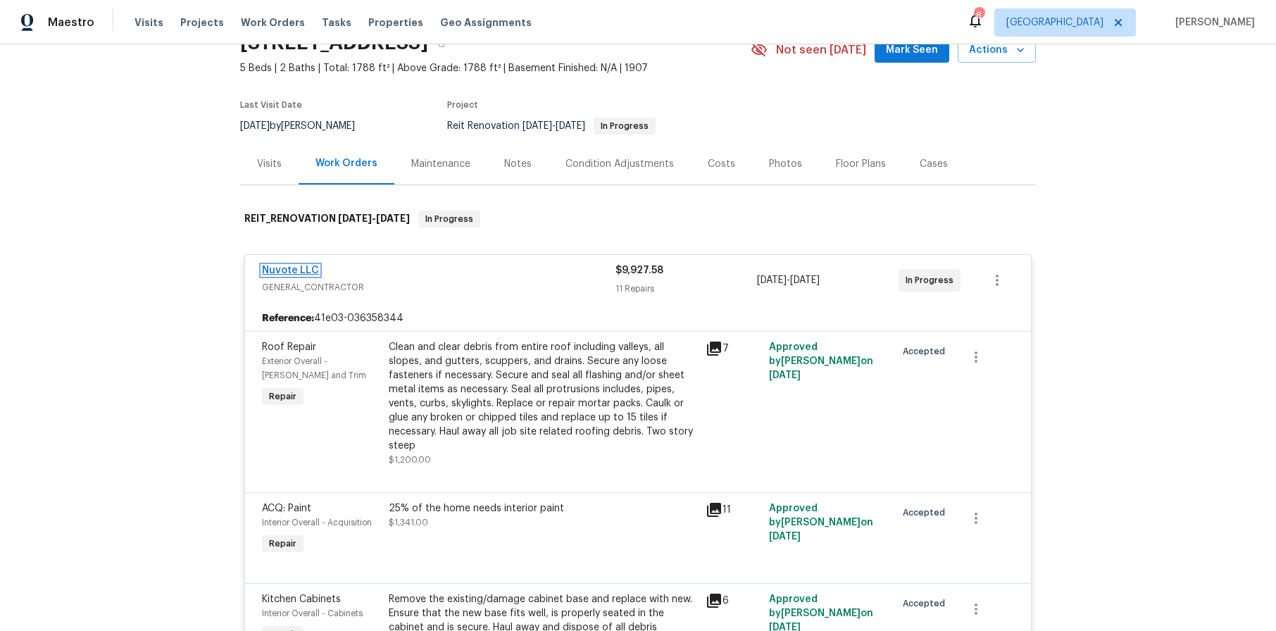
click at [280, 270] on link "Nuvote LLC" at bounding box center [290, 270] width 57 height 10
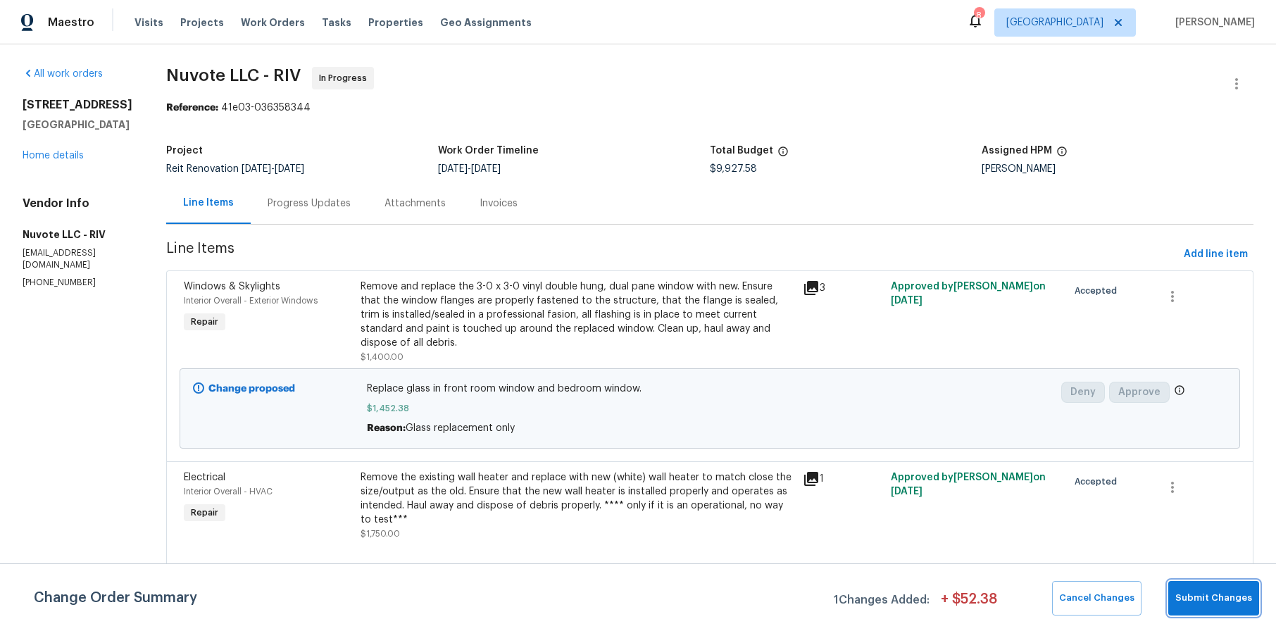
click at [1204, 594] on span "Submit Changes" at bounding box center [1213, 598] width 77 height 16
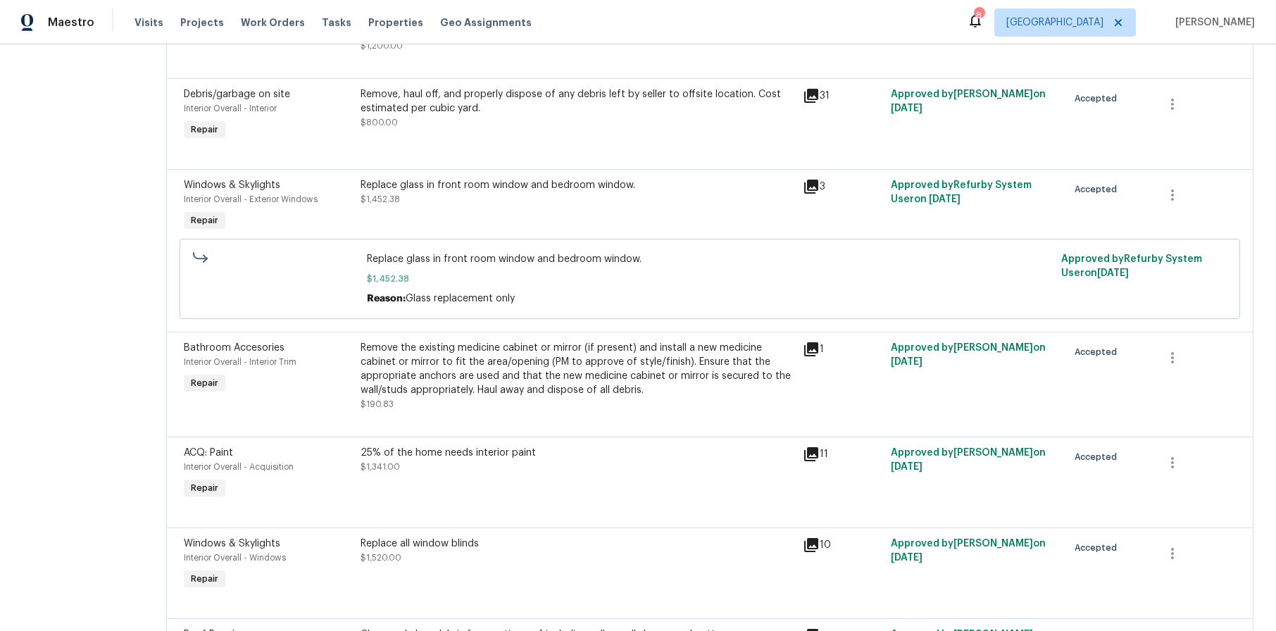
scroll to position [423, 0]
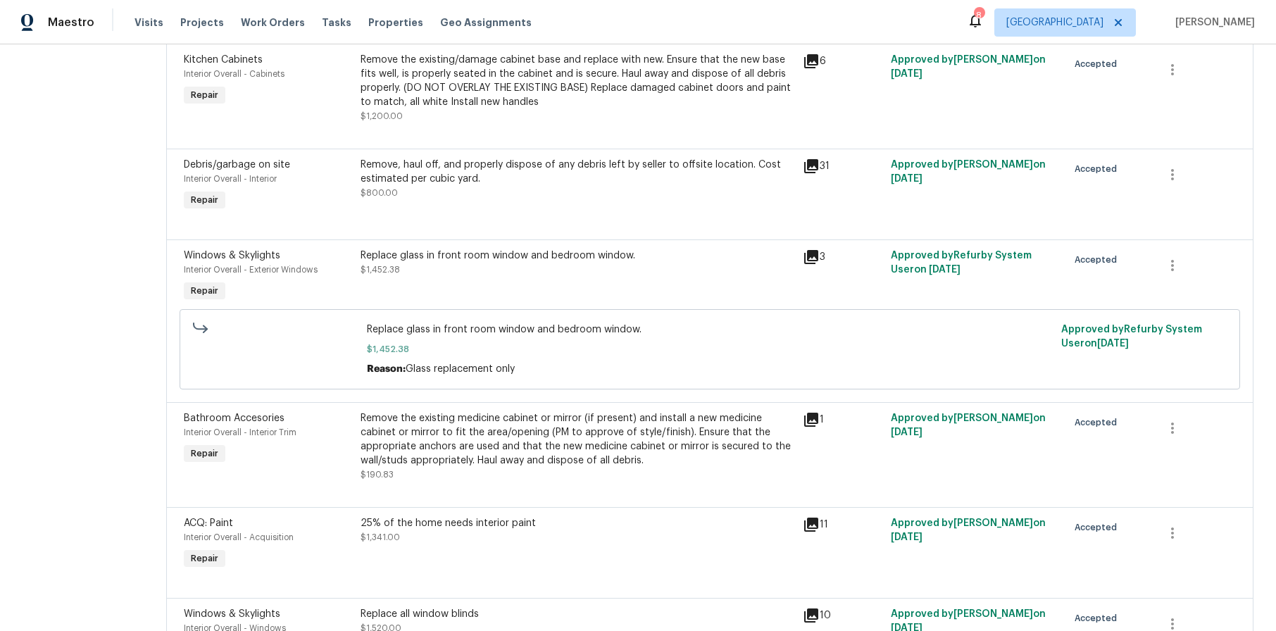
click at [458, 264] on div "Replace glass in front room window and bedroom window. $1,452.38" at bounding box center [578, 263] width 434 height 28
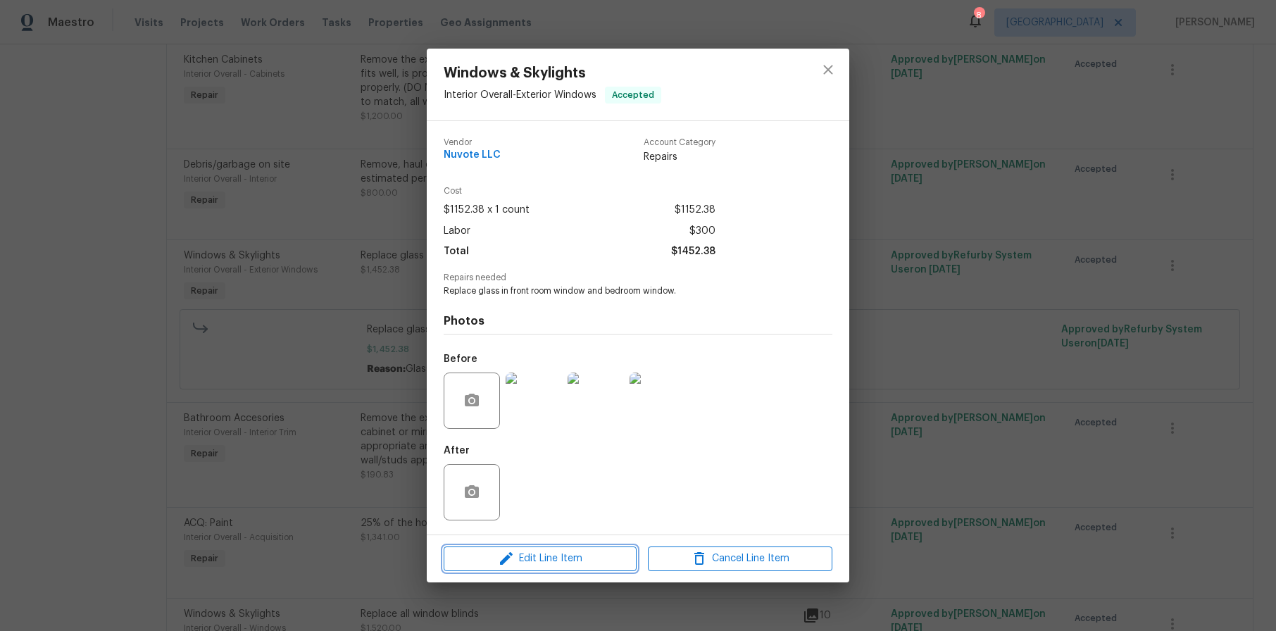
click at [547, 563] on span "Edit Line Item" at bounding box center [540, 559] width 185 height 18
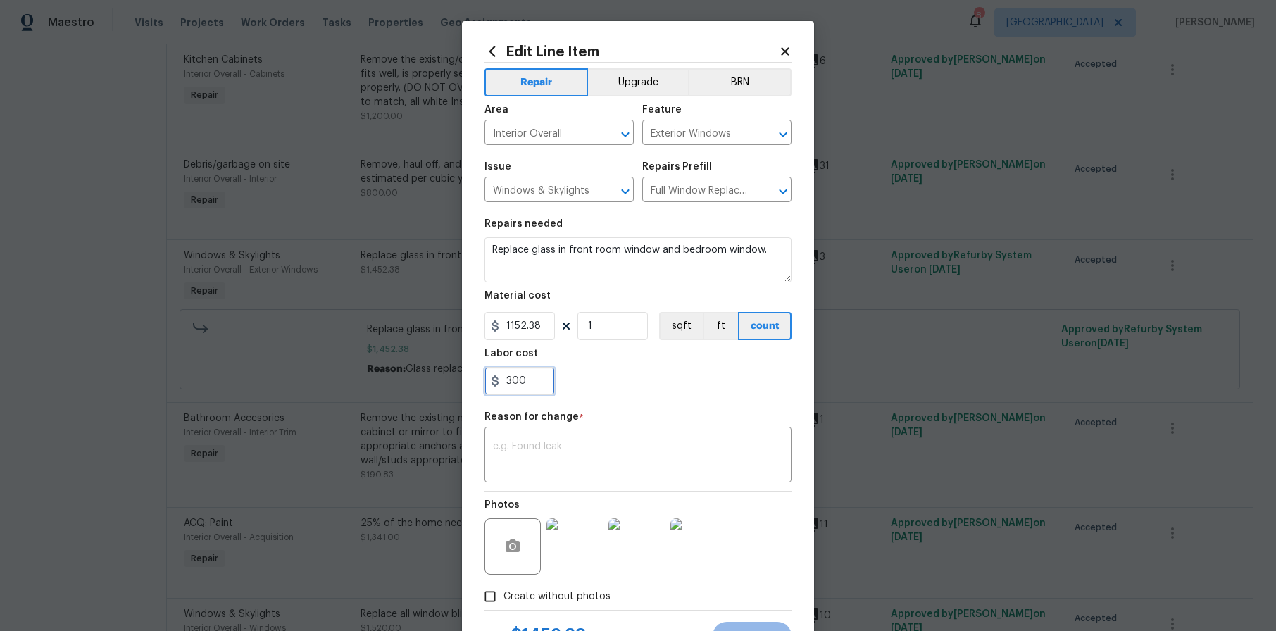
drag, startPoint x: 537, startPoint y: 380, endPoint x: 488, endPoint y: 388, distance: 49.3
click at [488, 388] on input "300" at bounding box center [520, 381] width 70 height 28
type input "0"
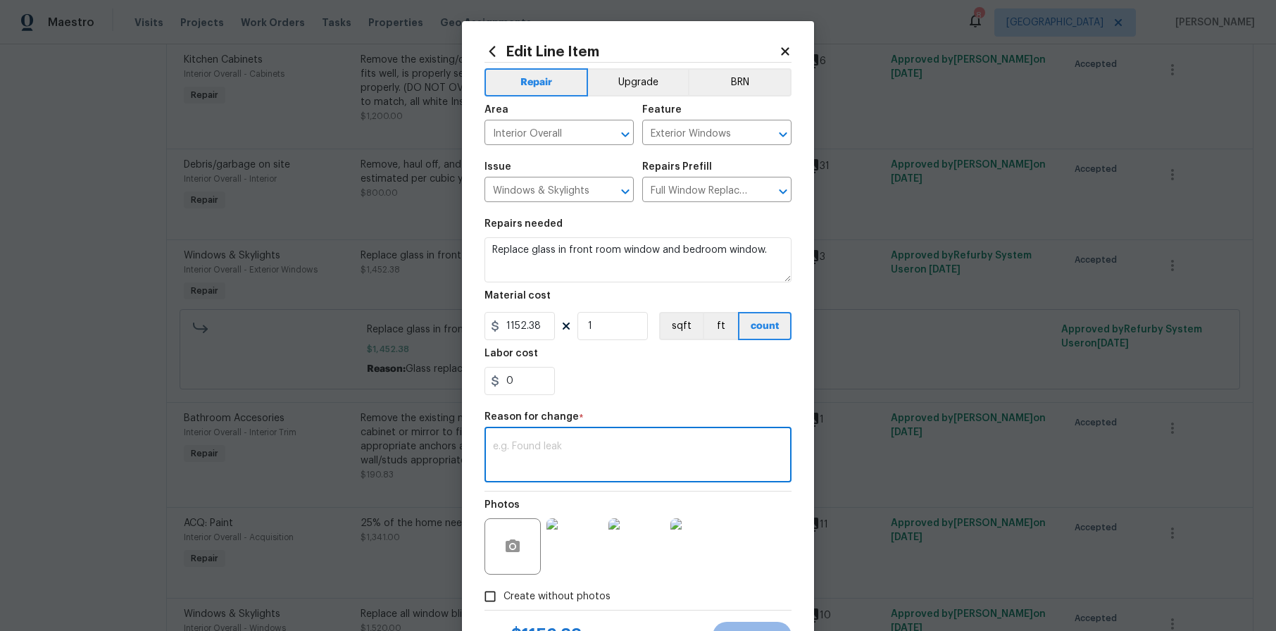
click at [575, 454] on textarea at bounding box center [638, 457] width 290 height 30
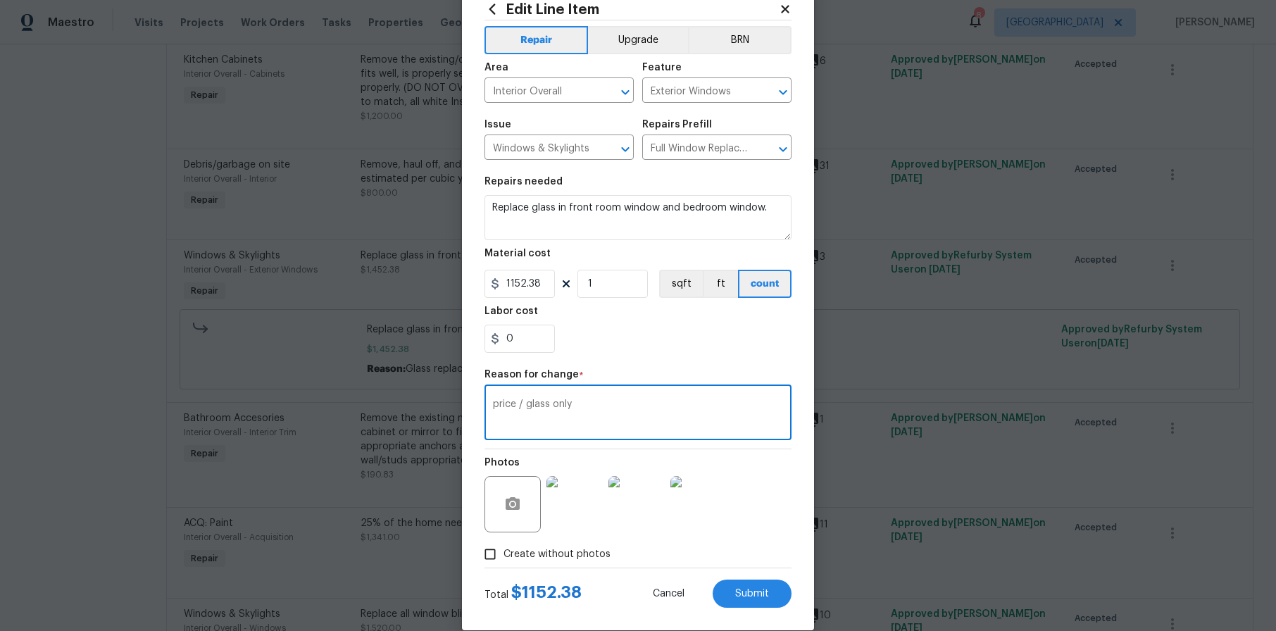
scroll to position [63, 0]
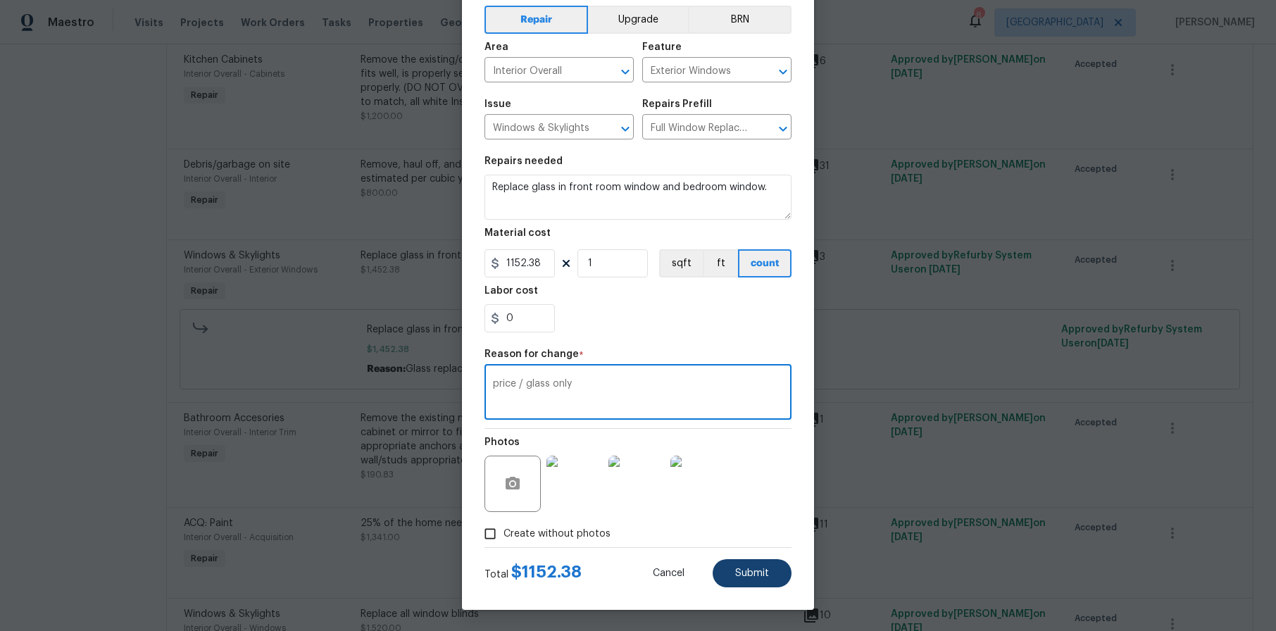
type textarea "price / glass only"
click at [747, 568] on span "Submit" at bounding box center [752, 573] width 34 height 11
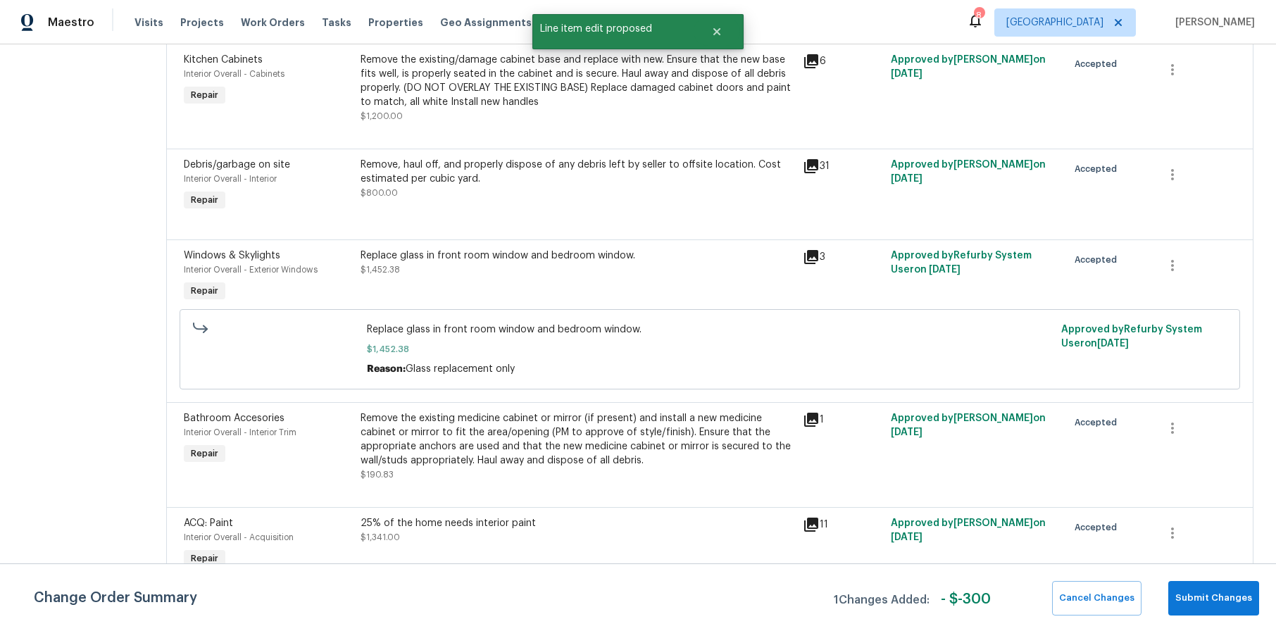
scroll to position [0, 0]
click at [1183, 599] on span "Submit Changes" at bounding box center [1213, 598] width 77 height 16
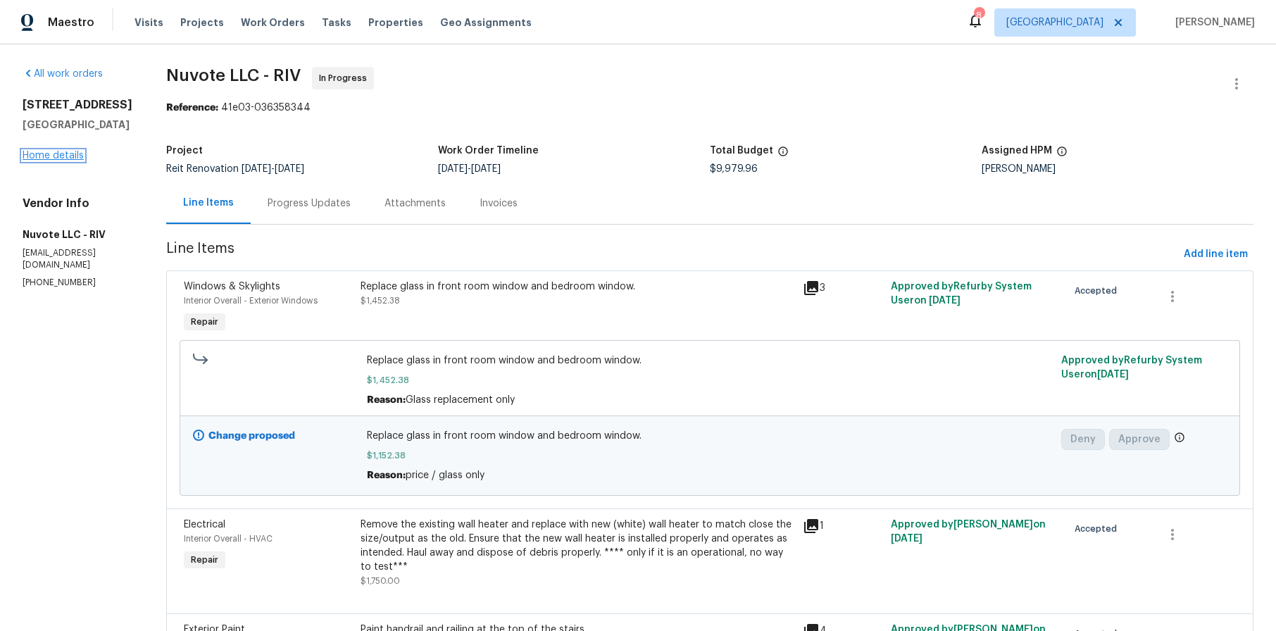
click at [68, 161] on link "Home details" at bounding box center [53, 156] width 61 height 10
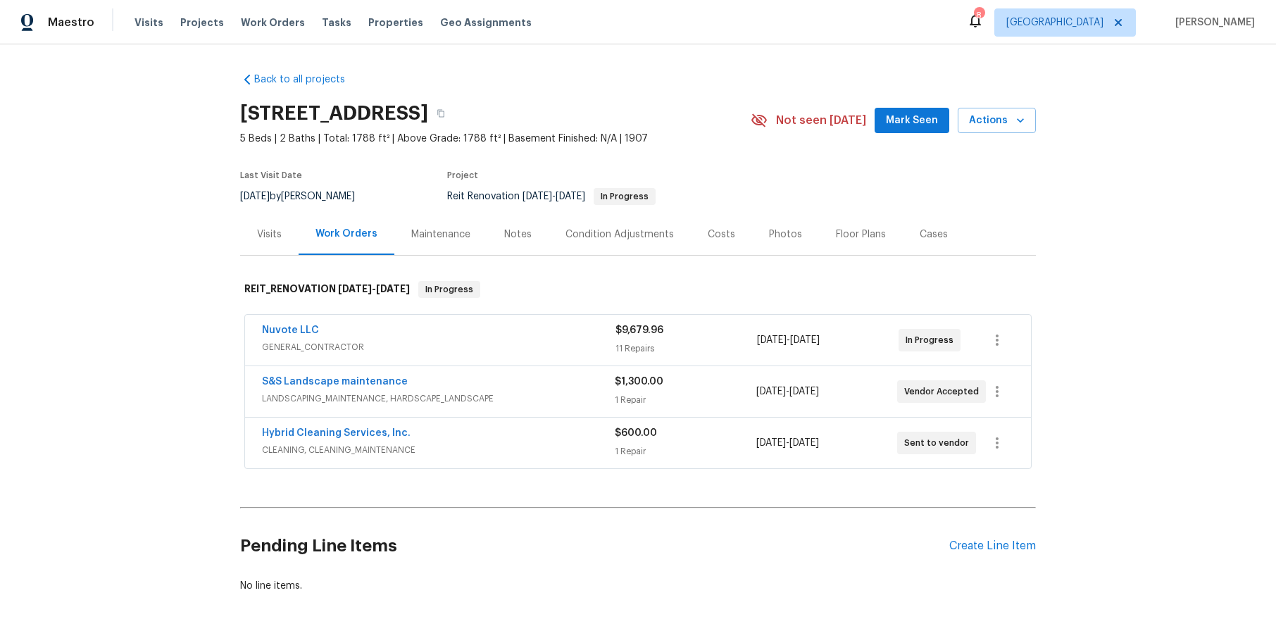
click at [516, 231] on div "Notes" at bounding box center [517, 234] width 27 height 14
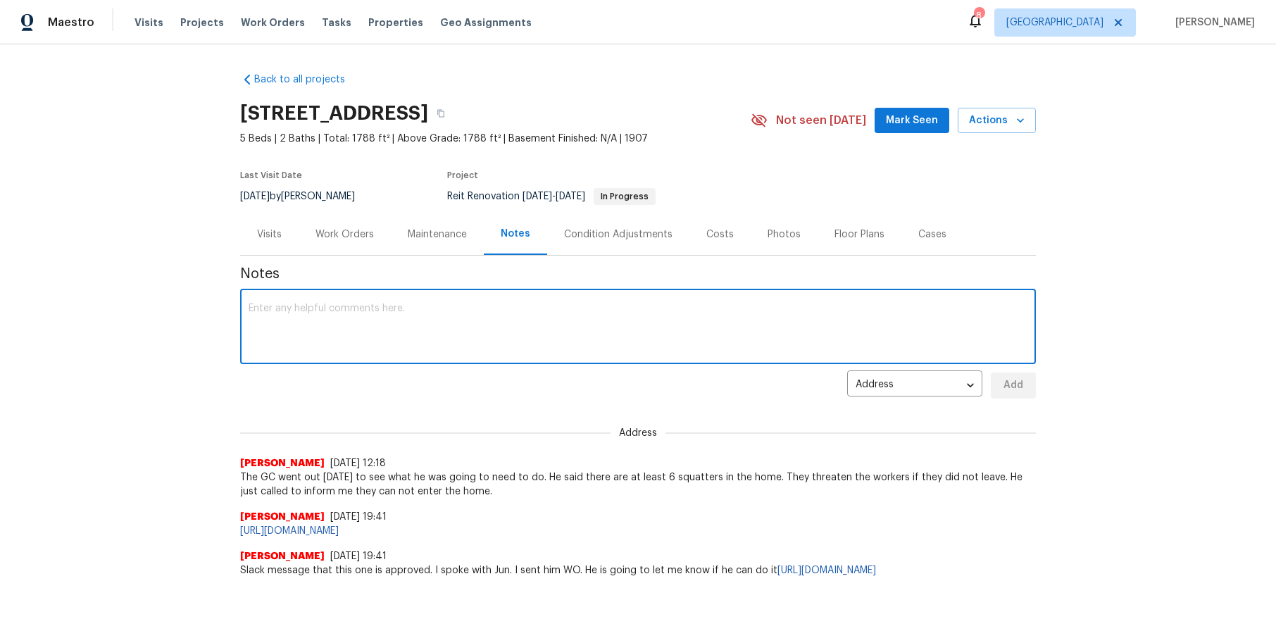
click at [368, 334] on textarea at bounding box center [638, 328] width 779 height 49
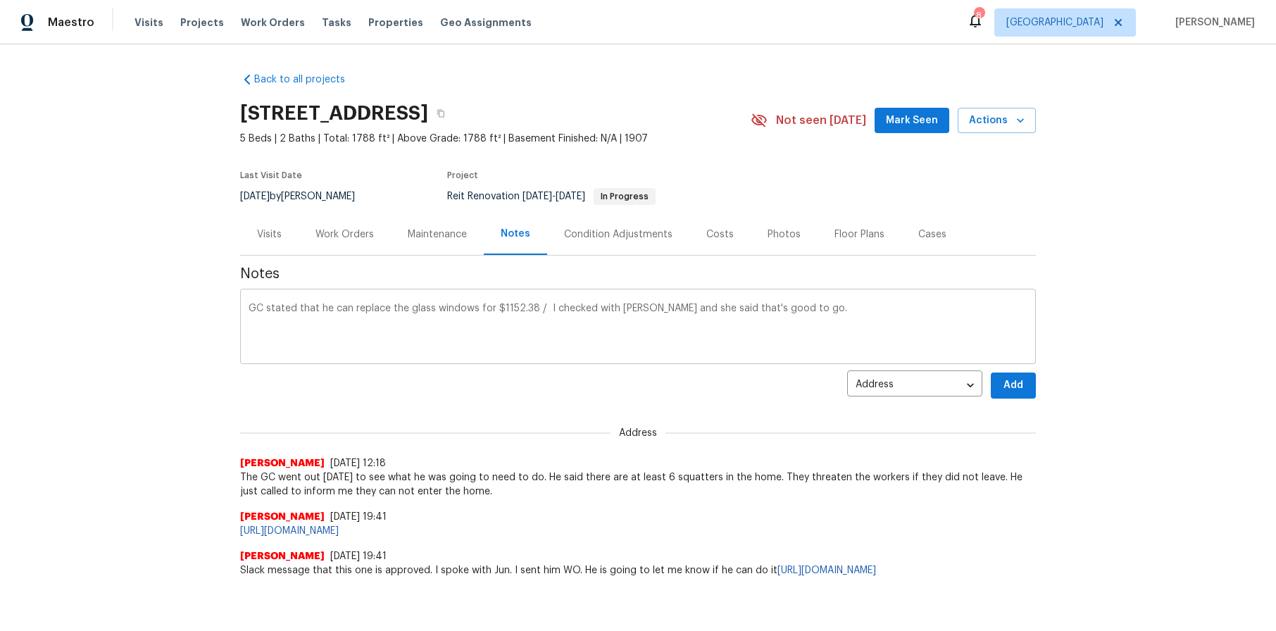
click at [884, 354] on div "GC stated that he can replace the glass windows for $1152.38 / I checked with E…" at bounding box center [638, 328] width 796 height 72
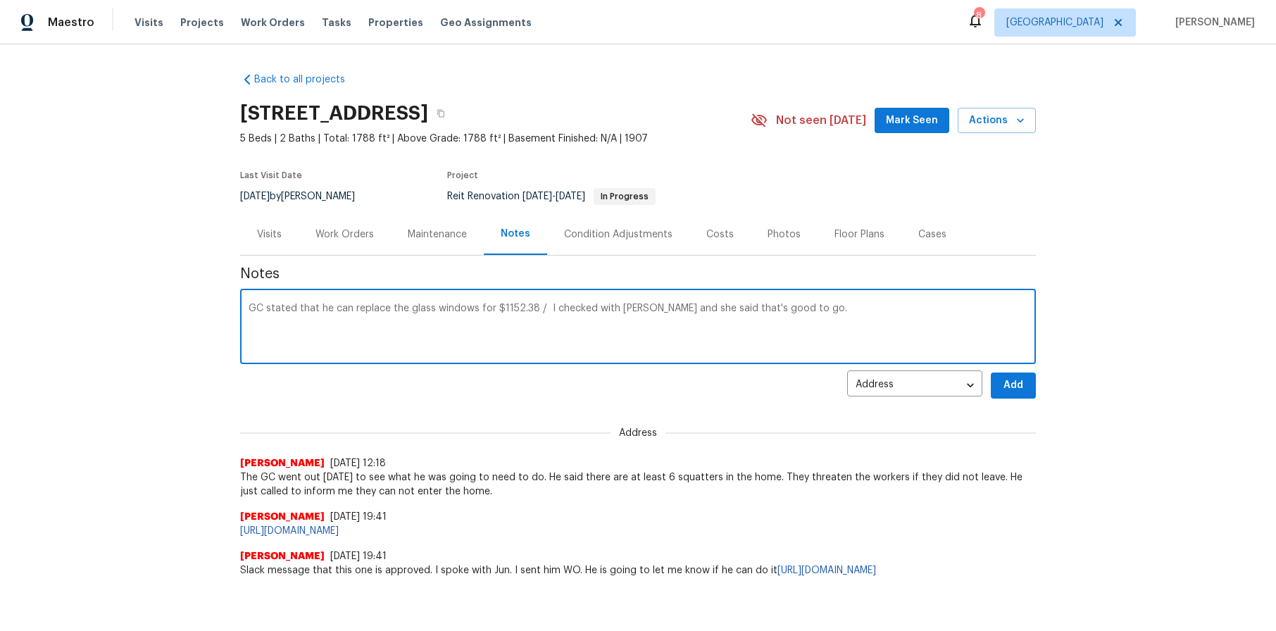
paste textarea "https://opendoor.slack.com/archives/C07MY6AKJKG/p1759874106920969?thread_ts=175…"
type textarea "GC stated that he can replace the glass windows for $1152.38 / I checked with E…"
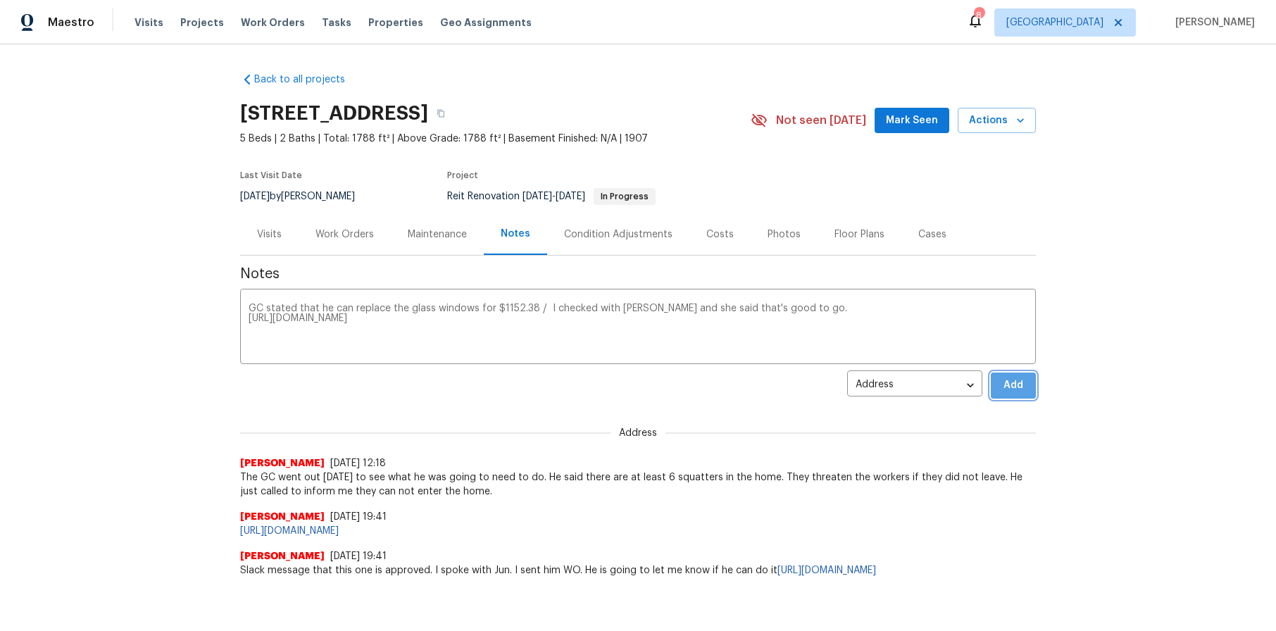
click at [1009, 387] on span "Add" at bounding box center [1013, 386] width 23 height 18
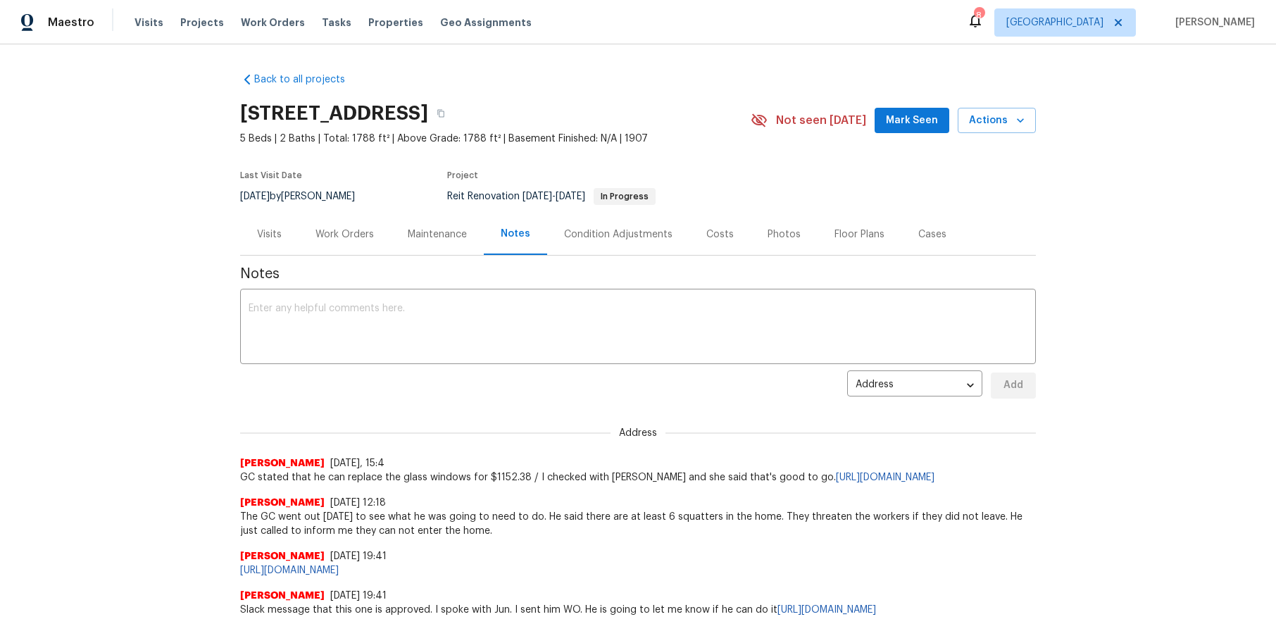
click at [1230, 287] on div "Back to all projects 2256 W 28th St, Los Angeles, CA 90018 5 Beds | 2 Baths | T…" at bounding box center [638, 337] width 1276 height 587
click at [89, 113] on div "Back to all projects 2256 W 28th St, Los Angeles, CA 90018 5 Beds | 2 Baths | T…" at bounding box center [638, 337] width 1276 height 587
